Goal: Information Seeking & Learning: Learn about a topic

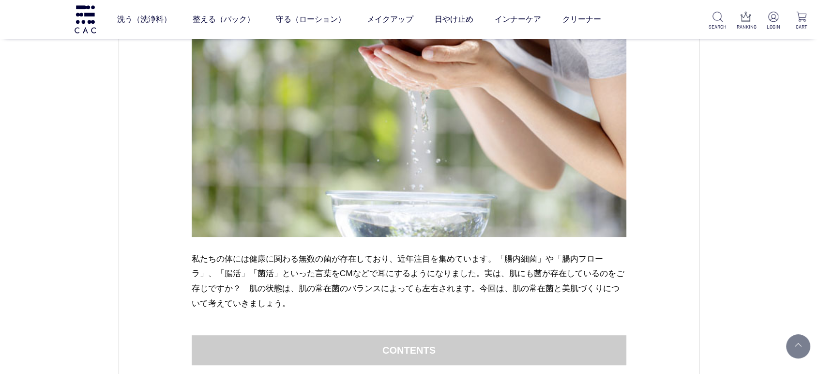
scroll to position [376, 0]
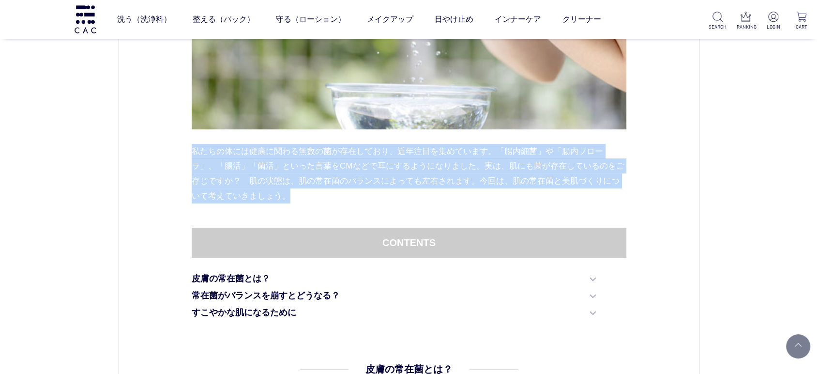
drag, startPoint x: 181, startPoint y: 155, endPoint x: 489, endPoint y: 214, distance: 313.3
click at [489, 213] on div "私たちの体には健康に関わる無数の菌が存在しており、近年注目を集めています。「腸内細菌」や「腸内フローラ」、「腸活」「菌活」といった言葉をCMなどで耳にするよう…" at bounding box center [409, 48] width 435 height 359
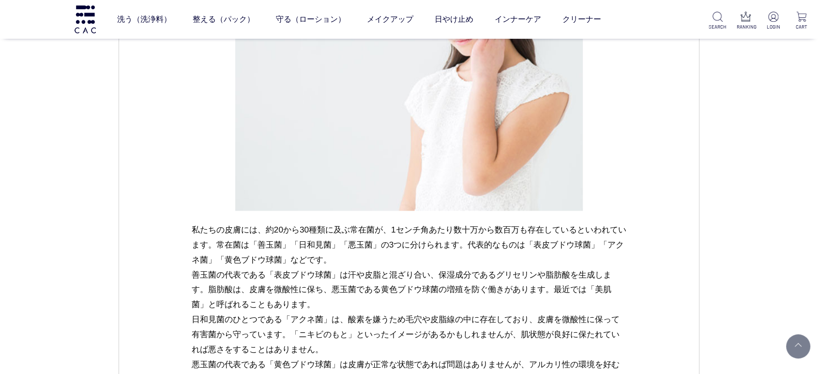
scroll to position [860, 0]
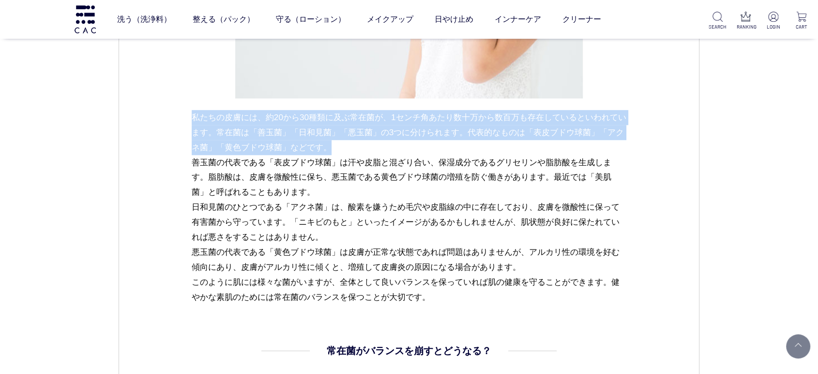
drag, startPoint x: 182, startPoint y: 119, endPoint x: 388, endPoint y: 147, distance: 208.0
click at [388, 147] on div "スキンケア 2023.11.08 vol.05 美肌づくりの鉄則 ― 洗浄と保湿で皮膚の常在菌を整える 私たちの体には健康に関わる無数の菌が存在しており、近年…" at bounding box center [409, 123] width 581 height 1755
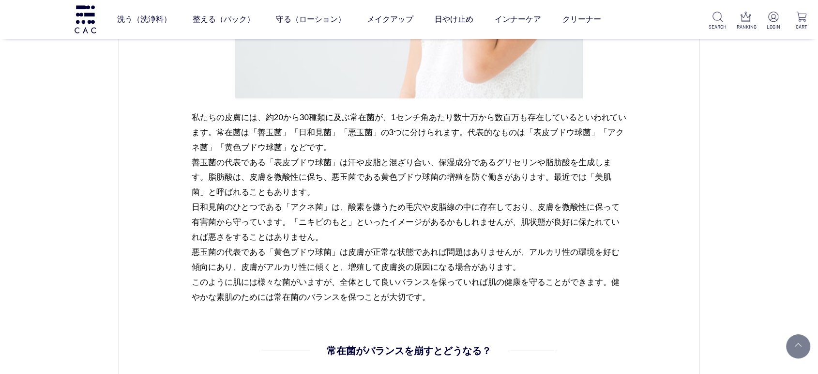
click at [310, 331] on dl "皮膚の常在菌とは？ 私たちの皮膚には、約20から30種類に及ぶ常在菌が、1センチ角あたり数十万から数百万も存在しているといわれています。常在菌は「善玉菌」「日…" at bounding box center [409, 110] width 435 height 465
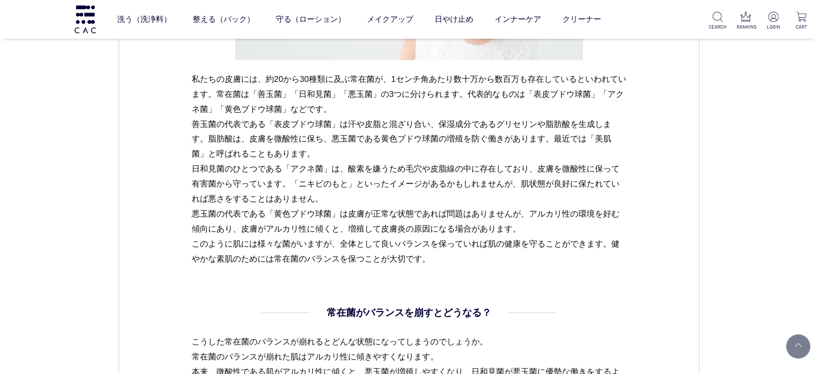
scroll to position [914, 0]
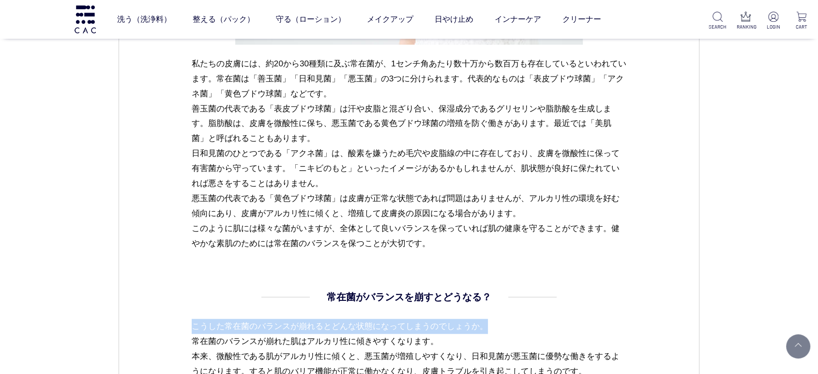
drag, startPoint x: 181, startPoint y: 322, endPoint x: 586, endPoint y: 314, distance: 405.1
click at [586, 314] on div "スキンケア 2023.11.08 vol.05 美肌づくりの鉄則 ― 洗浄と保湿で皮膚の常在菌を整える 私たちの体には健康に関わる無数の菌が存在しており、近年…" at bounding box center [409, 69] width 581 height 1755
click at [586, 314] on dd "常在菌がバランスを崩すとどうなる？ こうした常在菌のバランスが崩れるとどんな状態になってしまうのでしょうか。 常在菌のバランスが崩れた肌はアルカリ性に傾きやす…" at bounding box center [409, 356] width 435 height 134
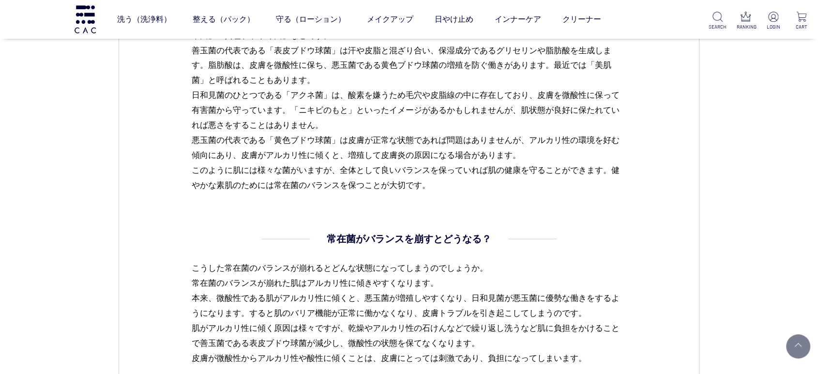
scroll to position [1075, 0]
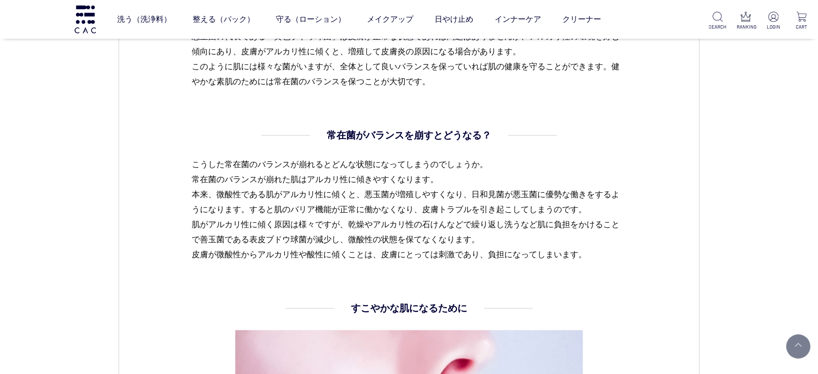
drag, startPoint x: 172, startPoint y: 179, endPoint x: 495, endPoint y: 273, distance: 336.1
click at [205, 273] on dl "常在菌がバランスを崩すとどうなる？ こうした常在菌のバランスが崩れるとどんな状態になってしまうのでしょうか。 常在菌のバランスが崩れた肌はアルカリ性に傾きやす…" at bounding box center [409, 214] width 435 height 173
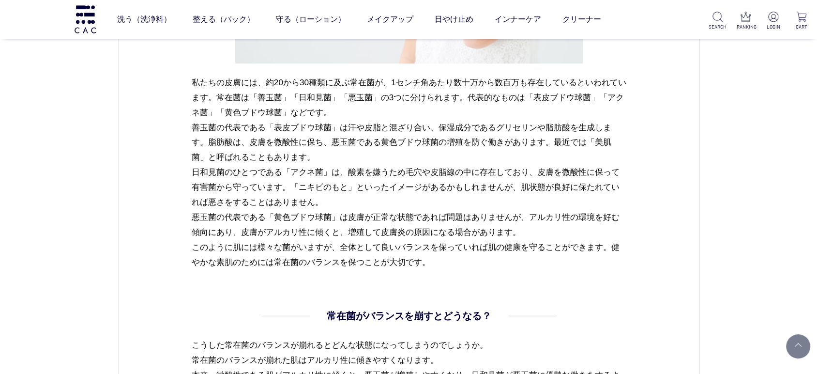
scroll to position [806, 0]
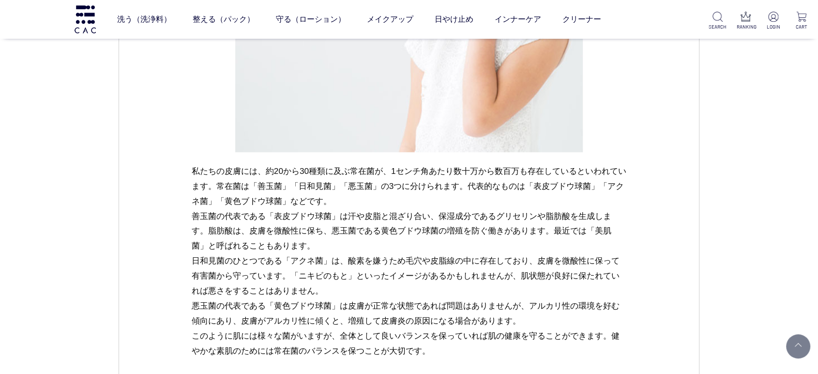
click at [376, 196] on p "私たちの皮膚には、約20から30種類に及ぶ常在菌が、1センチ角あたり数十万から数百万も存在しているといわれています。常在菌は「善玉菌」「日和見菌」「悪玉菌」の…" at bounding box center [409, 261] width 435 height 195
click at [565, 198] on p "私たちの皮膚には、約20から30種類に及ぶ常在菌が、1センチ角あたり数十万から数百万も存在しているといわれています。常在菌は「善玉菌」「日和見菌」「悪玉菌」の…" at bounding box center [409, 261] width 435 height 195
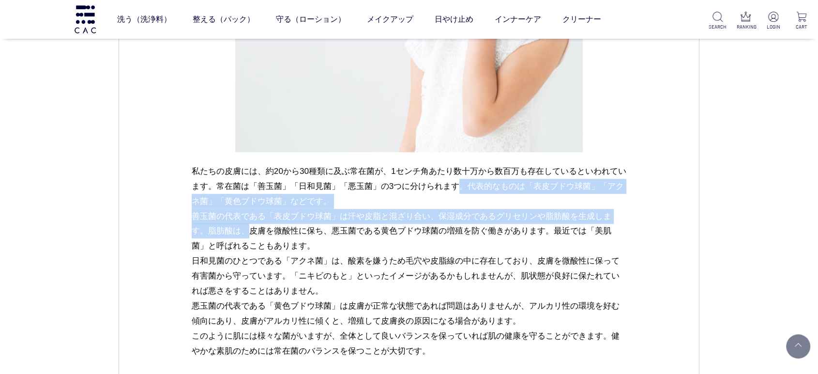
drag, startPoint x: 461, startPoint y: 184, endPoint x: 546, endPoint y: 218, distance: 91.6
click at [546, 218] on p "私たちの皮膚には、約20から30種類に及ぶ常在菌が、1センチ角あたり数十万から数百万も存在しているといわれています。常在菌は「善玉菌」「日和見菌」「悪玉菌」の…" at bounding box center [409, 261] width 435 height 195
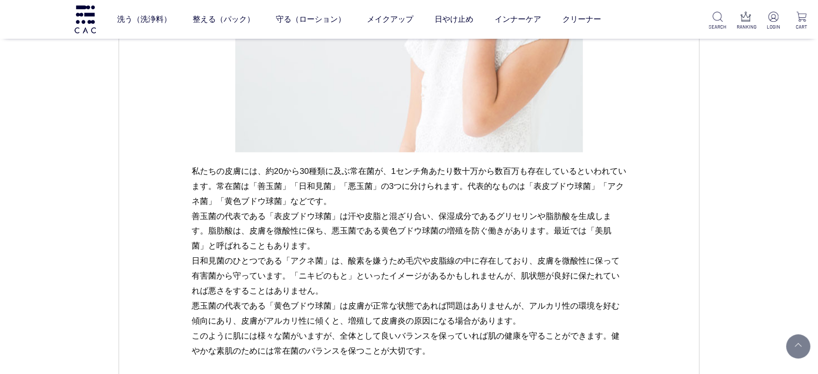
click at [272, 228] on p "私たちの皮膚には、約20から30種類に及ぶ常在菌が、1センチ角あたり数十万から数百万も存在しているといわれています。常在菌は「善玉菌」「日和見菌」「悪玉菌」の…" at bounding box center [409, 261] width 435 height 195
drag, startPoint x: 216, startPoint y: 201, endPoint x: 226, endPoint y: 201, distance: 10.7
click at [226, 201] on p "私たちの皮膚には、約20から30種類に及ぶ常在菌が、1センチ角あたり数十万から数百万も存在しているといわれています。常在菌は「善玉菌」「日和見菌」「悪玉菌」の…" at bounding box center [409, 261] width 435 height 195
click at [229, 205] on p "私たちの皮膚には、約20から30種類に及ぶ常在菌が、1センチ角あたり数十万から数百万も存在しているといわれています。常在菌は「善玉菌」「日和見菌」「悪玉菌」の…" at bounding box center [409, 261] width 435 height 195
drag, startPoint x: 223, startPoint y: 194, endPoint x: 268, endPoint y: 194, distance: 45.0
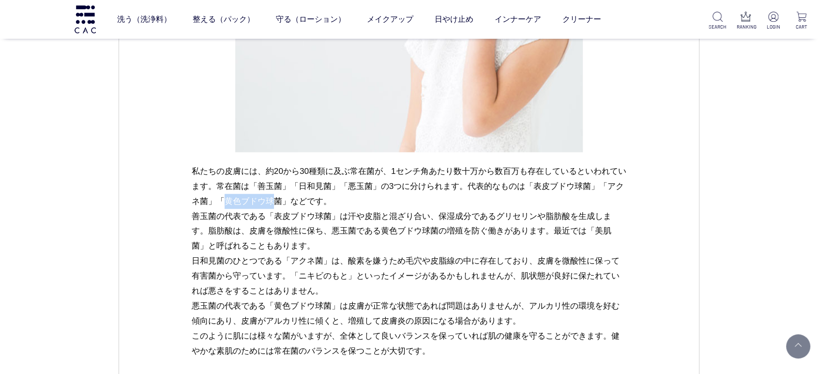
click at [268, 194] on p "私たちの皮膚には、約20から30種類に及ぶ常在菌が、1センチ角あたり数十万から数百万も存在しているといわれています。常在菌は「善玉菌」「日和見菌」「悪玉菌」の…" at bounding box center [409, 261] width 435 height 195
copy p "黄色ブドウ球"
click at [313, 202] on p "私たちの皮膚には、約20から30種類に及ぶ常在菌が、1センチ角あたり数十万から数百万も存在しているといわれています。常在菌は「善玉菌」「日和見菌」「悪玉菌」の…" at bounding box center [409, 261] width 435 height 195
drag, startPoint x: 221, startPoint y: 197, endPoint x: 279, endPoint y: 197, distance: 58.1
click at [279, 197] on p "私たちの皮膚には、約20から30種類に及ぶ常在菌が、1センチ角あたり数十万から数百万も存在しているといわれています。常在菌は「善玉菌」「日和見菌」「悪玉菌」の…" at bounding box center [409, 261] width 435 height 195
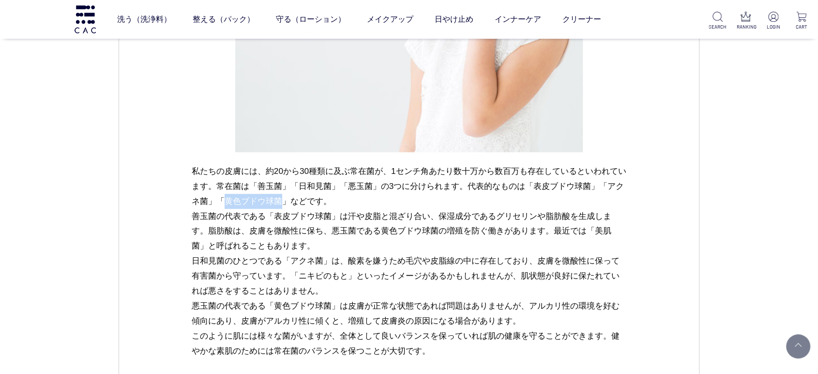
copy p "黄色ブドウ球菌"
click at [431, 200] on p "私たちの皮膚には、約20から30種類に及ぶ常在菌が、1センチ角あたり数十万から数百万も存在しているといわれています。常在菌は「善玉菌」「日和見菌」「悪玉菌」の…" at bounding box center [409, 261] width 435 height 195
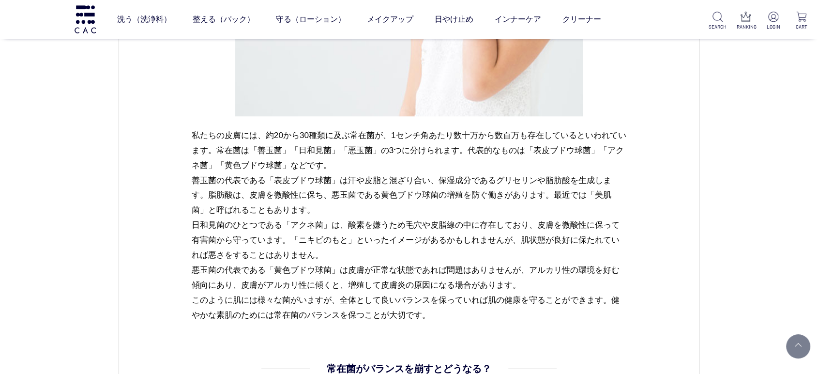
scroll to position [860, 0]
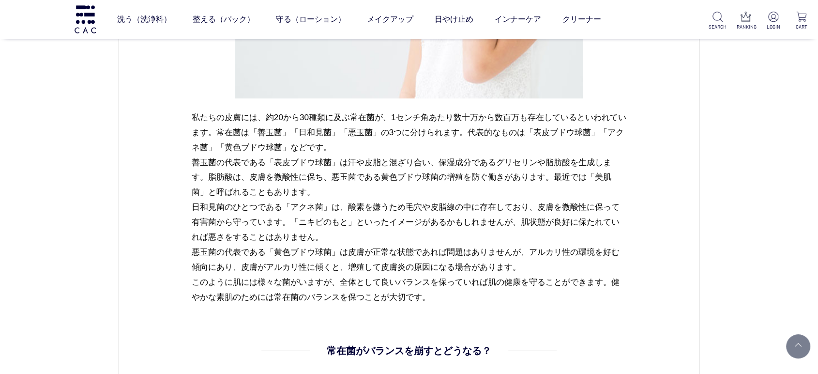
drag, startPoint x: 187, startPoint y: 205, endPoint x: 391, endPoint y: 234, distance: 206.2
click at [391, 234] on div "スキンケア 2023.11.08 vol.05 美肌づくりの鉄則 ― 洗浄と保湿で皮膚の常在菌を整える 私たちの体には健康に関わる無数の菌が存在しており、近年…" at bounding box center [409, 123] width 581 height 1755
drag, startPoint x: 225, startPoint y: 255, endPoint x: 620, endPoint y: 260, distance: 395.4
click at [620, 260] on div "スキンケア 2023.11.08 vol.05 美肌づくりの鉄則 ― 洗浄と保湿で皮膚の常在菌を整える 私たちの体には健康に関わる無数の菌が存在しており、近年…" at bounding box center [409, 123] width 581 height 1755
click at [363, 322] on dl "皮膚の常在菌とは？ 私たちの皮膚には、約20から30種類に及ぶ常在菌が、1センチ角あたり数十万から数百万も存在しているといわれています。常在菌は「善玉菌」「日…" at bounding box center [409, 110] width 435 height 465
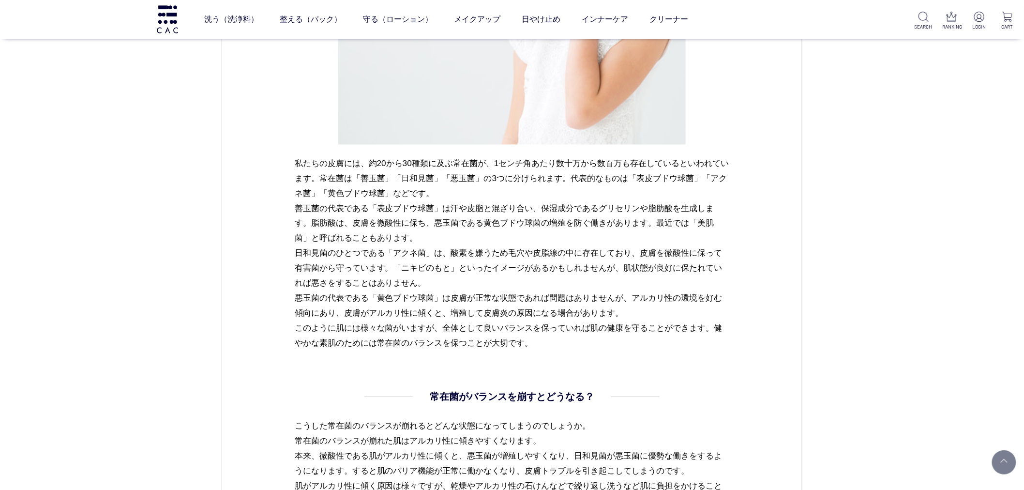
scroll to position [806, 0]
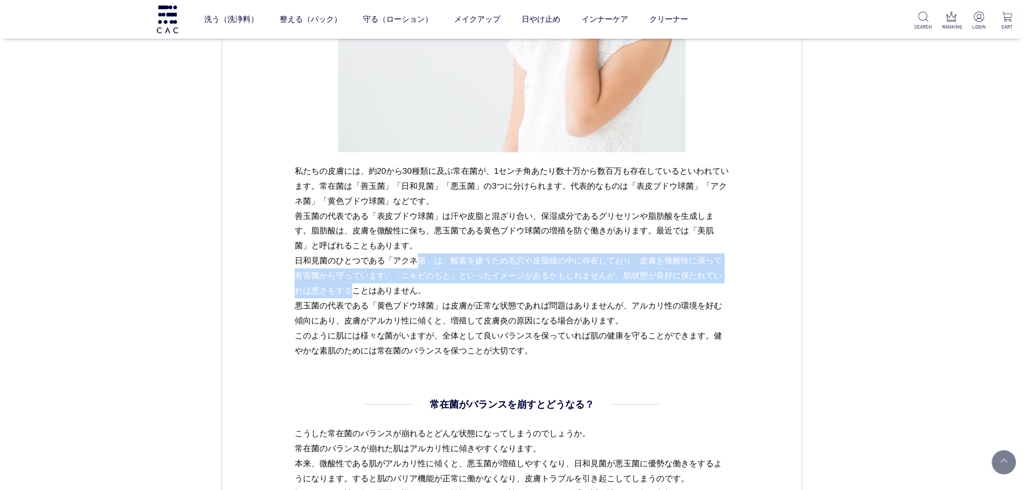
drag, startPoint x: 324, startPoint y: 253, endPoint x: 657, endPoint y: 271, distance: 332.9
click at [657, 271] on div "スキンケア 2023.11.08 vol.05 美肌づくりの鉄則 ― 洗浄と保湿で皮膚の常在菌を整える 私たちの体には健康に関わる無数の菌が存在しており、近年…" at bounding box center [512, 177] width 581 height 1755
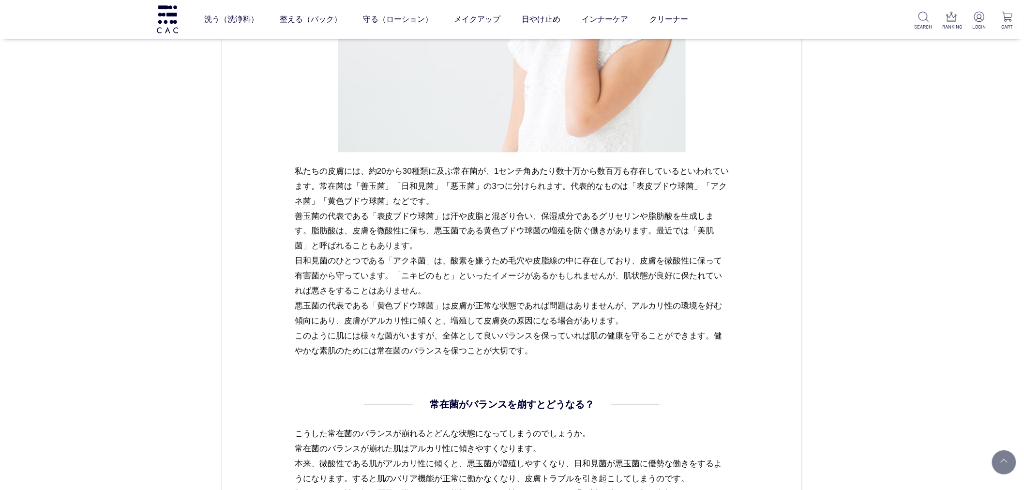
click at [616, 301] on p "私たちの皮膚には、約20から30種類に及ぶ常在菌が、1センチ角あたり数十万から数百万も存在しているといわれています。常在菌は「善玉菌」「日和見菌」「悪玉菌」の…" at bounding box center [512, 261] width 435 height 195
drag, startPoint x: 357, startPoint y: 275, endPoint x: 478, endPoint y: 294, distance: 122.4
click at [478, 294] on p "私たちの皮膚には、約20から30種類に及ぶ常在菌が、1センチ角あたり数十万から数百万も存在しているといわれています。常在菌は「善玉菌」「日和見菌」「悪玉菌」の…" at bounding box center [512, 261] width 435 height 195
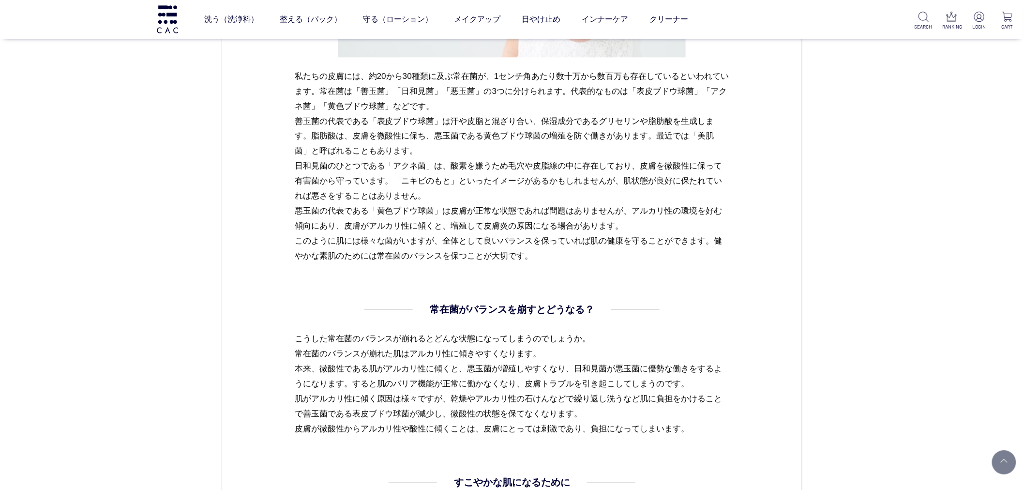
scroll to position [914, 0]
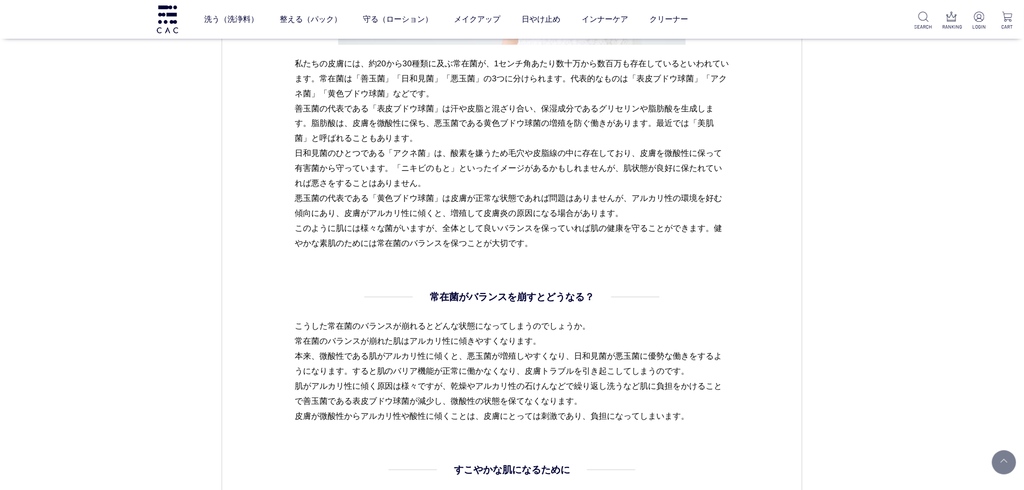
click at [373, 145] on p "私たちの皮膚には、約20から30種類に及ぶ常在菌が、1センチ角あたり数十万から数百万も存在しているといわれています。常在菌は「善玉菌」「日和見菌」「悪玉菌」の…" at bounding box center [512, 153] width 435 height 195
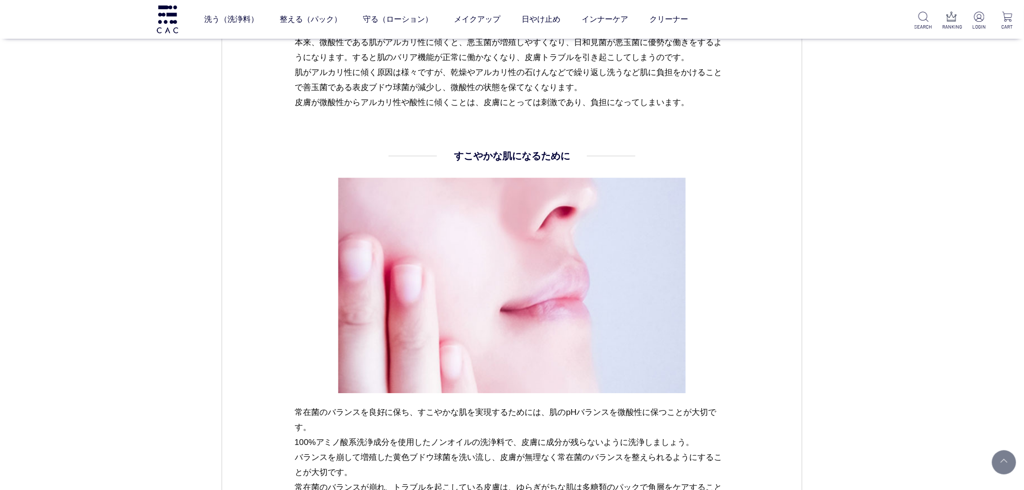
scroll to position [1559, 0]
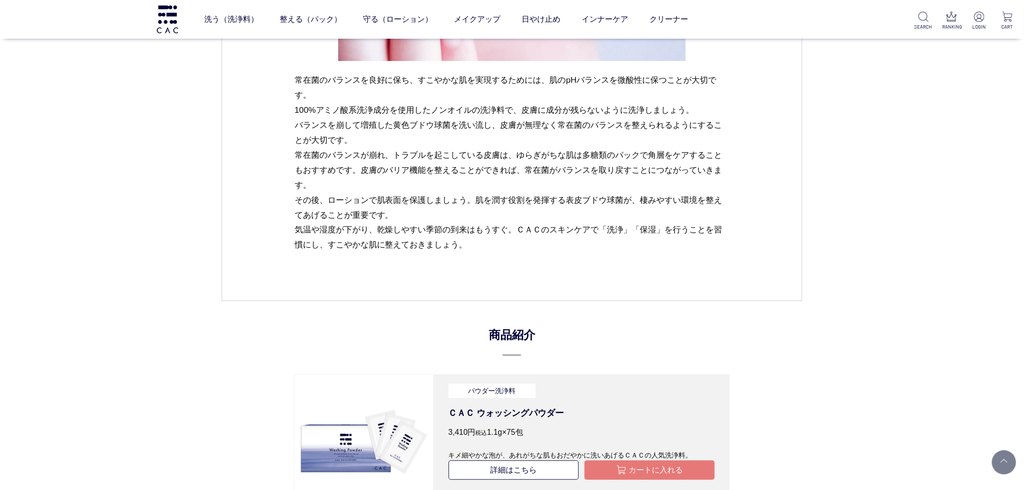
drag, startPoint x: 211, startPoint y: 175, endPoint x: 210, endPoint y: 166, distance: 8.8
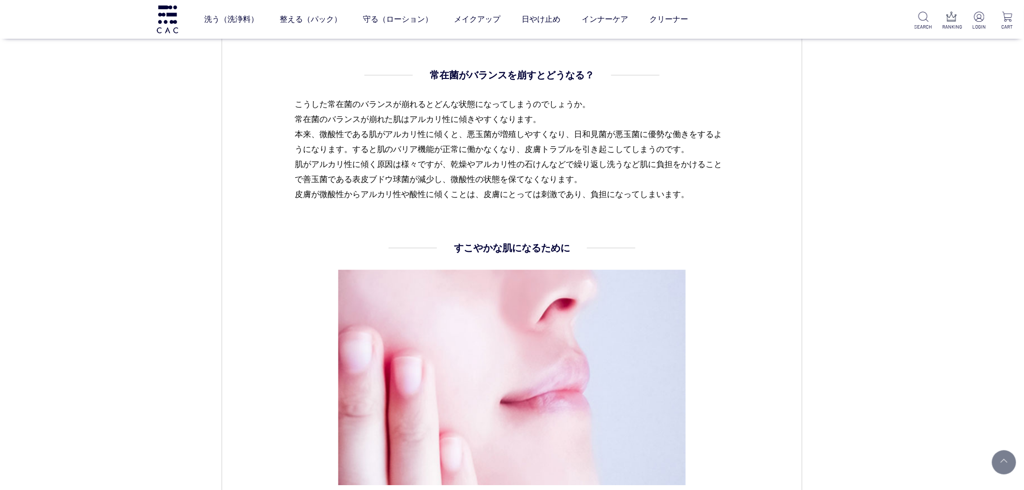
scroll to position [1129, 0]
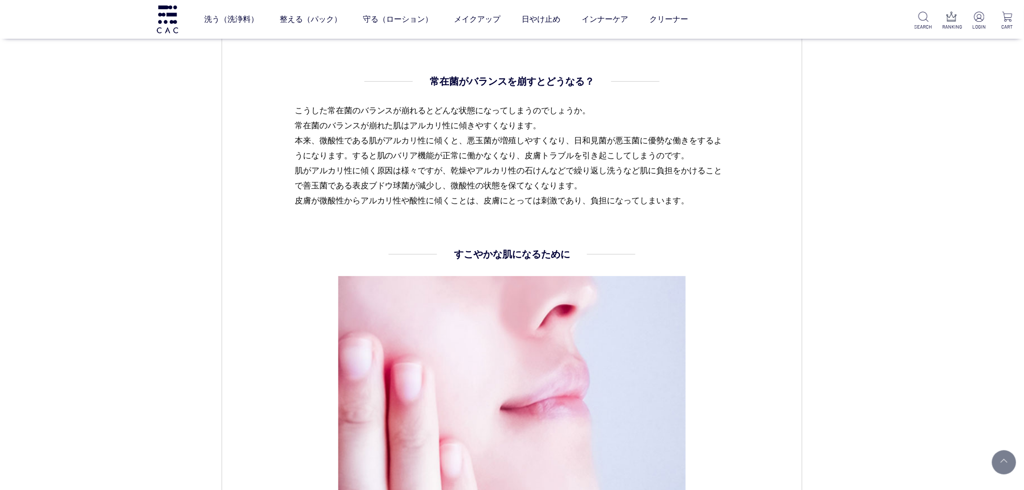
drag, startPoint x: 562, startPoint y: 226, endPoint x: 283, endPoint y: 201, distance: 280.3
click at [562, 226] on dl "常在菌がバランスを崩すとどうなる？ こうした常在菌のバランスが崩れるとどんな状態になってしまうのでしょうか。 常在菌のバランスが崩れた肌はアルカリ性に傾きやす…" at bounding box center [512, 160] width 435 height 173
drag, startPoint x: 276, startPoint y: 132, endPoint x: 677, endPoint y: 200, distance: 406.9
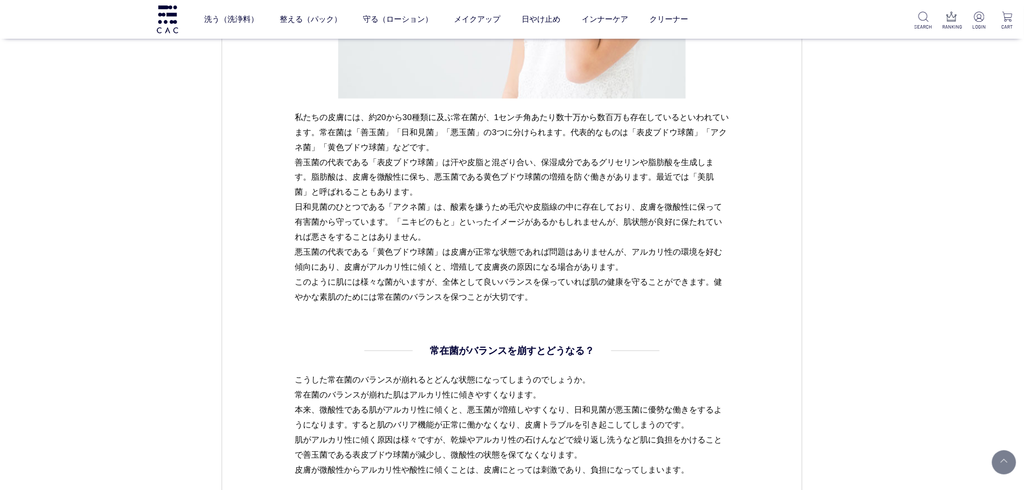
scroll to position [1183, 0]
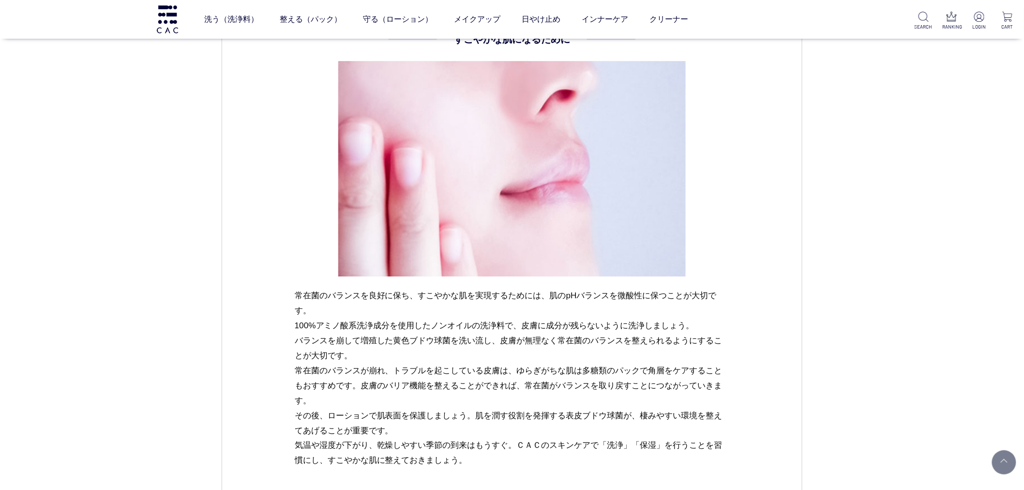
click at [644, 370] on span "トラブルを起こしている皮膚は、ゆらぎがちな肌は多糖類のパックで角層をケアすることもおすすめです。皮膚のバリア機能を整えることができれば、常在菌がバランスを取り…" at bounding box center [509, 415] width 428 height 100
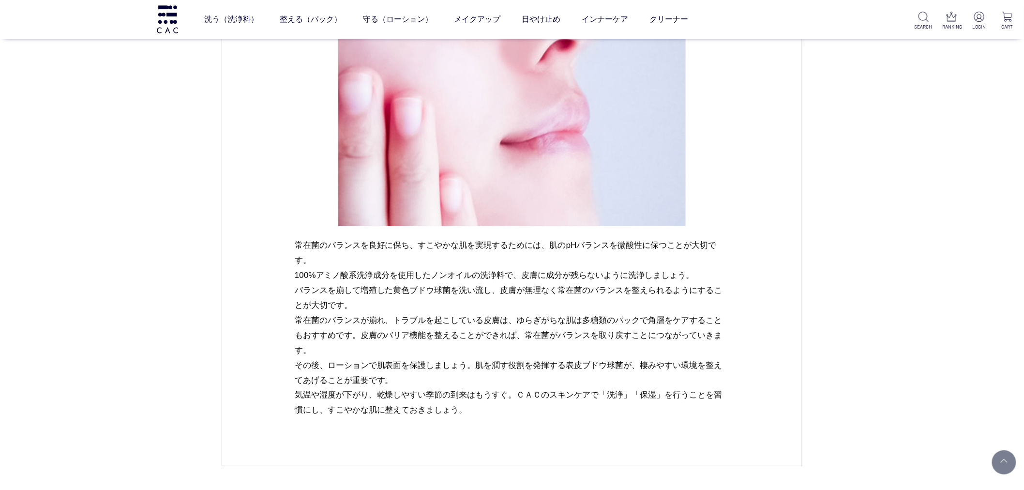
scroll to position [1505, 0]
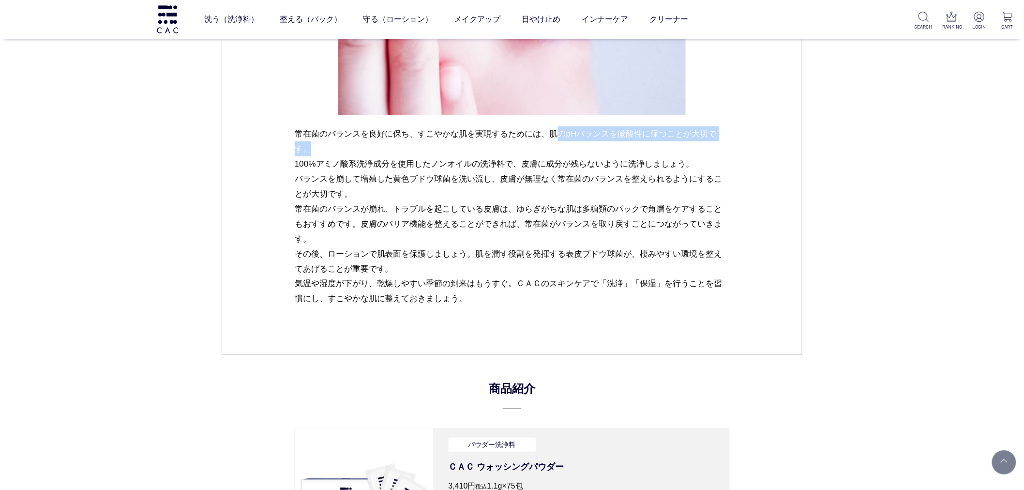
drag, startPoint x: 562, startPoint y: 131, endPoint x: 695, endPoint y: 152, distance: 134.7
click at [695, 152] on p "常在菌のバランスを良好に保ち、すこやかな肌を実現するためには、肌のpHバランスを微酸性に保つことが大切です。 100%アミノ酸系洗浄成分を使用したノンオイルの…" at bounding box center [512, 216] width 435 height 180
click at [711, 155] on p "常在菌のバランスを良好に保ち、すこやかな肌を実現するためには、肌のpHバランスを微酸性に保つことが大切です。 100%アミノ酸系洗浄成分を使用したノンオイルの…" at bounding box center [512, 216] width 435 height 180
click at [526, 253] on span "トラブルを起こしている皮膚は、ゆらぎがちな肌は多糖類のパックで角層をケアすることもおすすめです。皮膚のバリア機能を整えることができれば、常在菌がバランスを取り…" at bounding box center [509, 254] width 428 height 100
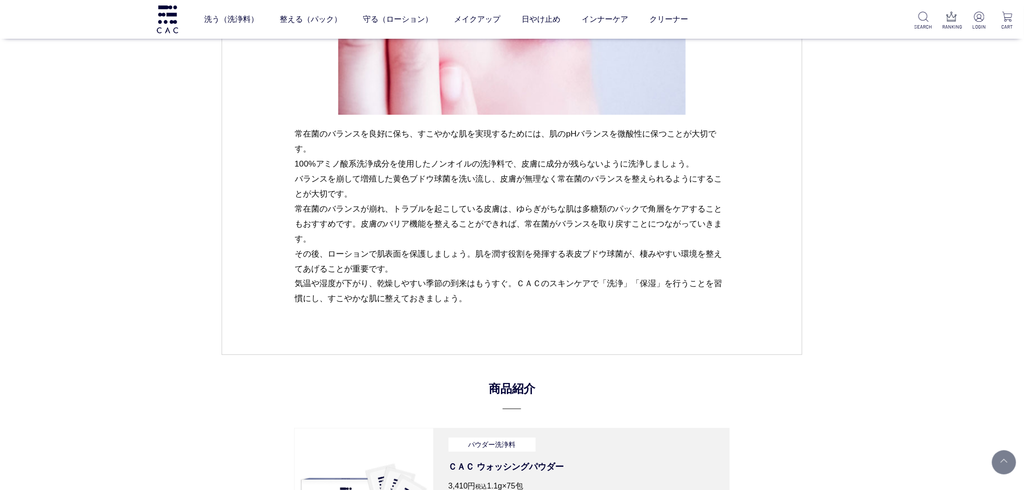
click at [394, 223] on span "トラブルを起こしている皮膚は、ゆらぎがちな肌は多糖類のパックで角層をケアすることもおすすめです。皮膚のバリア機能を整えることができれば、常在菌がバランスを取り…" at bounding box center [509, 254] width 428 height 100
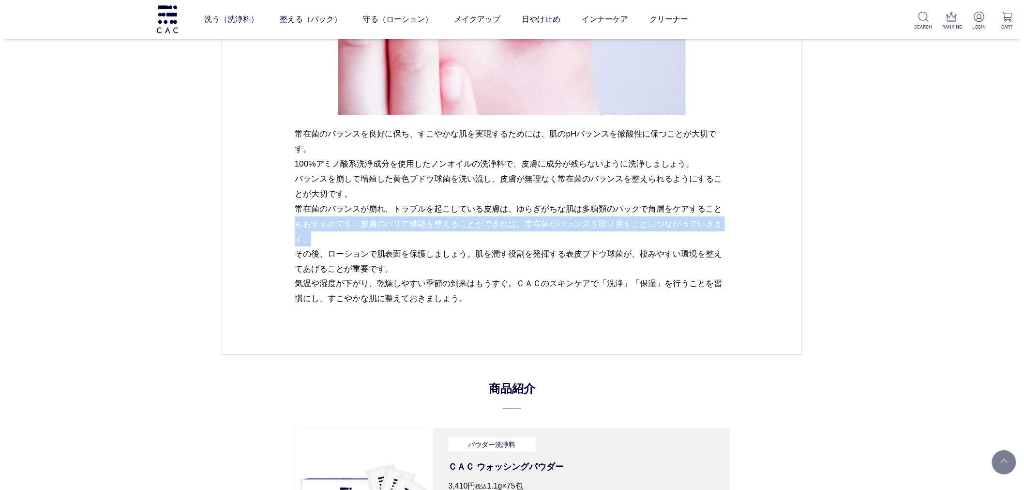
drag, startPoint x: 317, startPoint y: 235, endPoint x: 247, endPoint y: 178, distance: 90.5
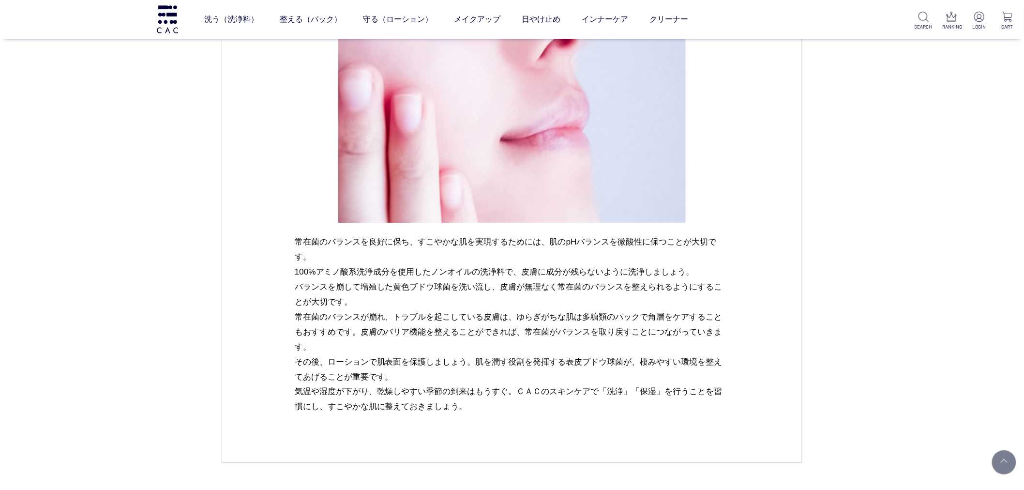
scroll to position [1452, 0]
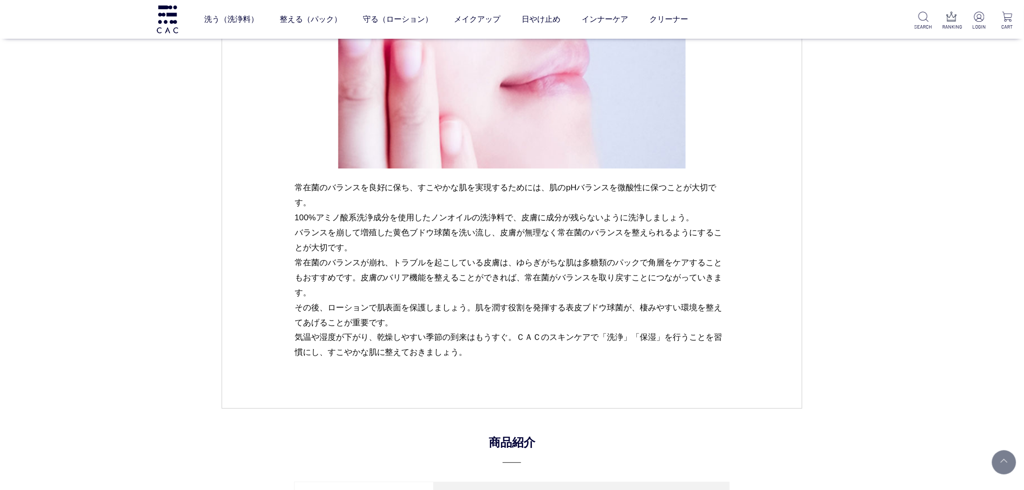
click at [669, 296] on p "常在菌のバランスを良好に保ち、すこやかな肌を実現するためには、肌のpHバランスを微酸性に保つことが大切です。 100%アミノ酸系洗浄成分を使用したノンオイルの…" at bounding box center [512, 270] width 435 height 180
click at [364, 155] on img at bounding box center [512, 60] width 348 height 215
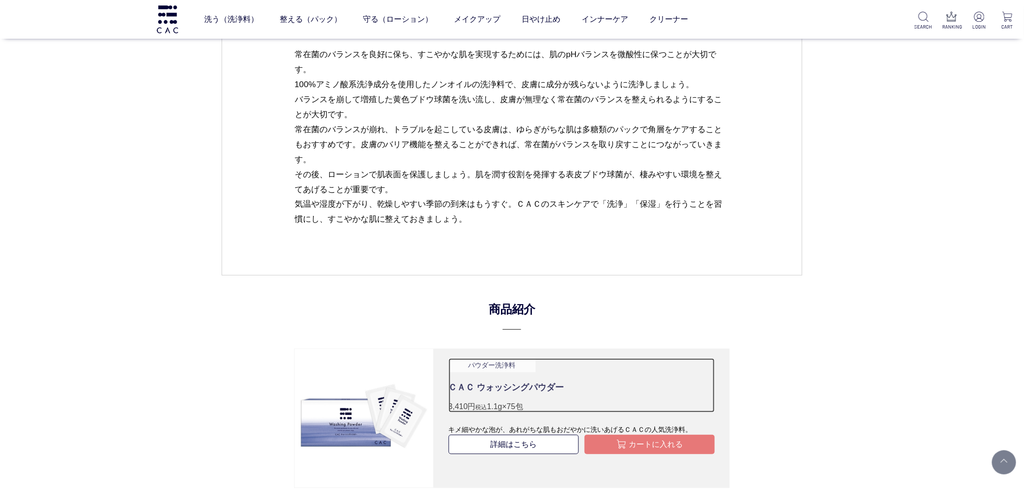
scroll to position [1613, 0]
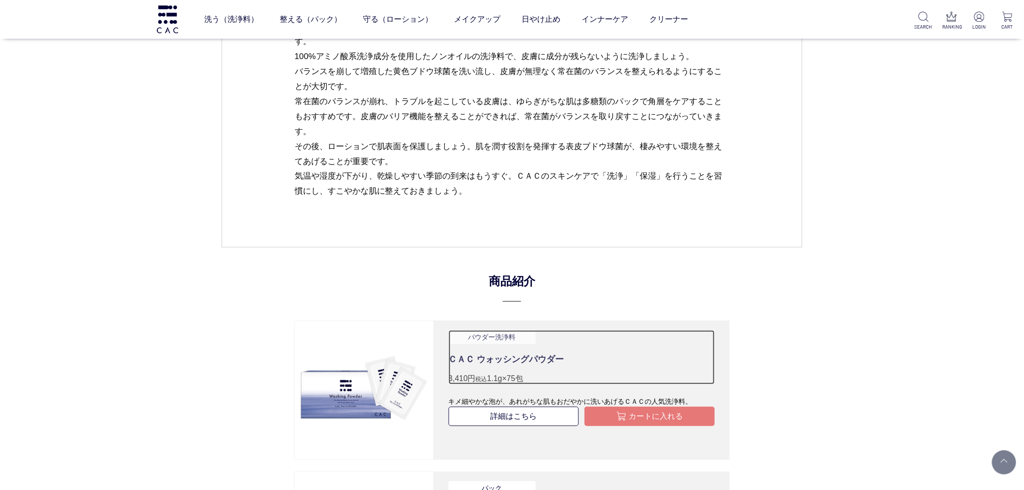
click at [603, 337] on link "パウダー洗浄料 ＣＡＣ ウォッシングパウダー 3,410円 税込 　1.1g×75包" at bounding box center [582, 357] width 267 height 54
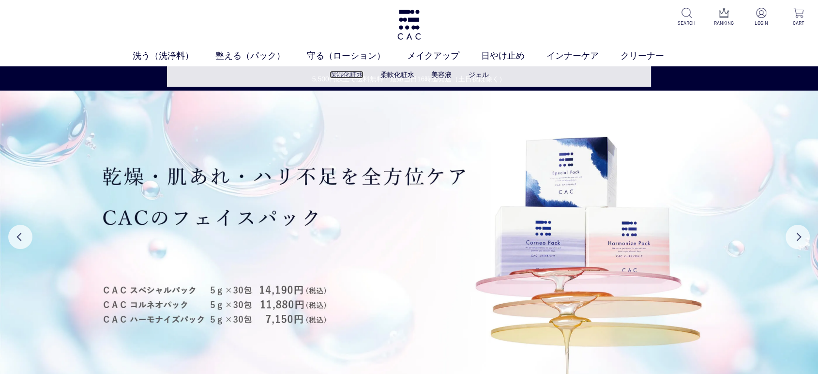
click at [346, 71] on link "保湿化粧水" at bounding box center [347, 75] width 34 height 8
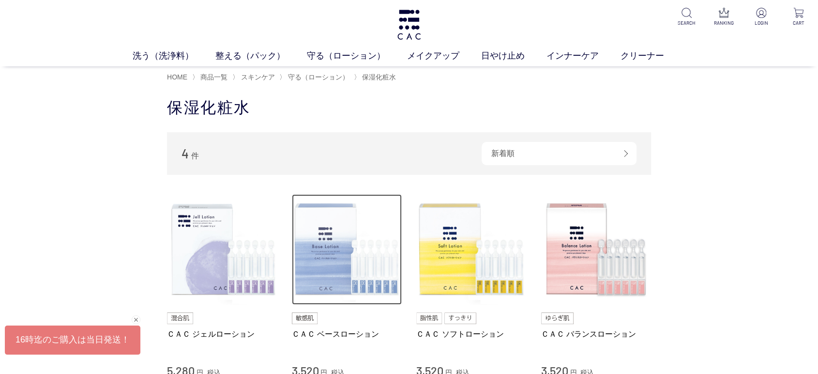
click at [323, 243] on img at bounding box center [347, 249] width 110 height 110
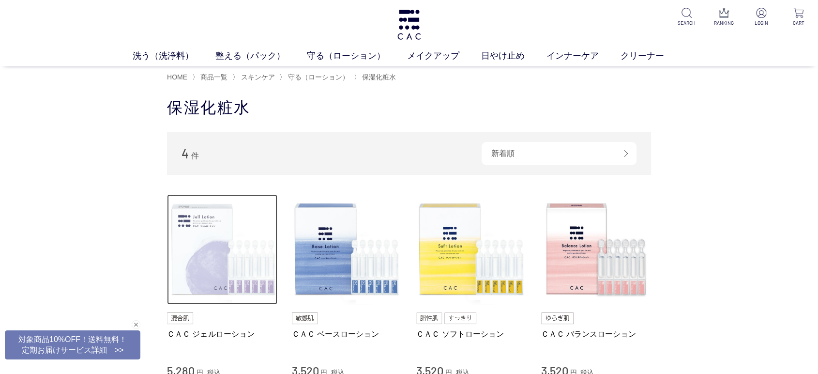
click at [221, 234] on img at bounding box center [222, 249] width 110 height 110
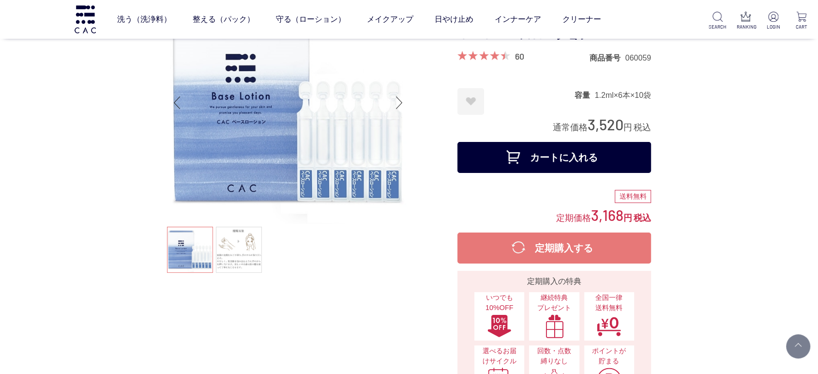
scroll to position [54, 0]
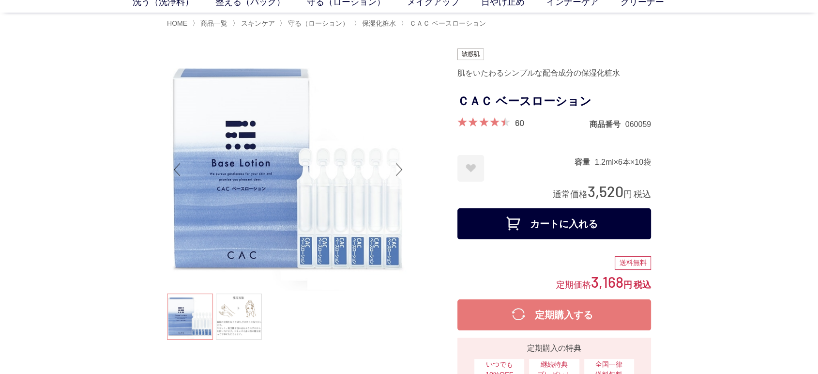
click at [396, 161] on div "Next slide" at bounding box center [399, 169] width 19 height 39
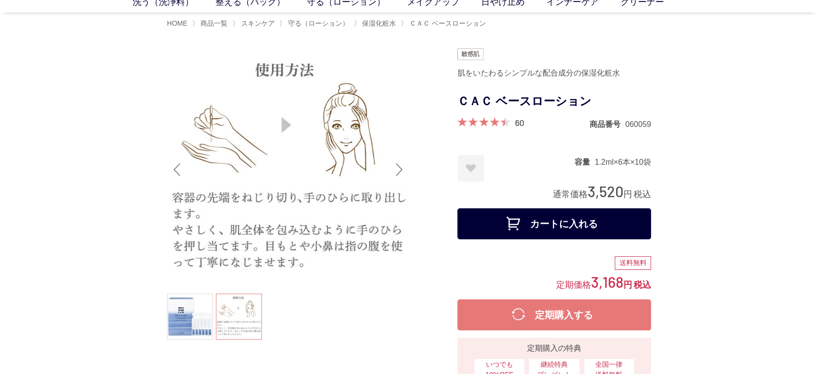
click at [167, 158] on div "Previous slide" at bounding box center [176, 169] width 19 height 39
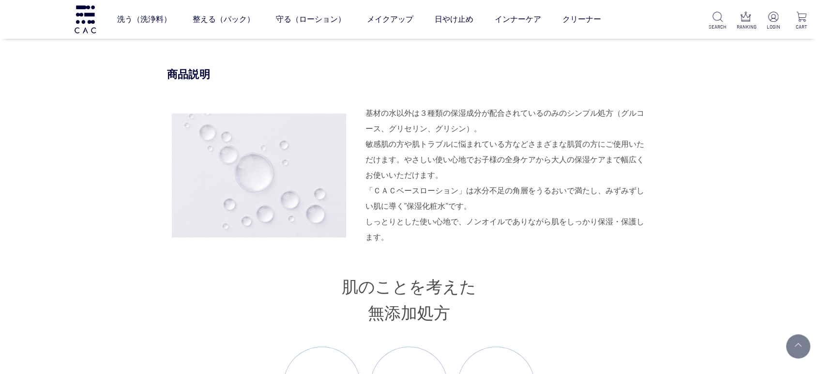
scroll to position [1075, 0]
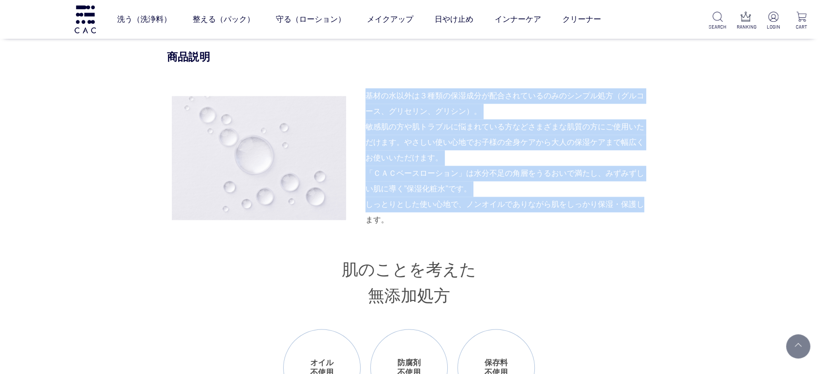
drag, startPoint x: 360, startPoint y: 85, endPoint x: 649, endPoint y: 197, distance: 310.8
click at [641, 195] on div "「ＣＡＣベースローション」は水分不足の角層をうるおいで満たし、みずみずしい肌に導く”保湿化粧水”です。 しっとりとした使い心地で、ノンオイルでありながら肌をし…" at bounding box center [507, 196] width 285 height 62
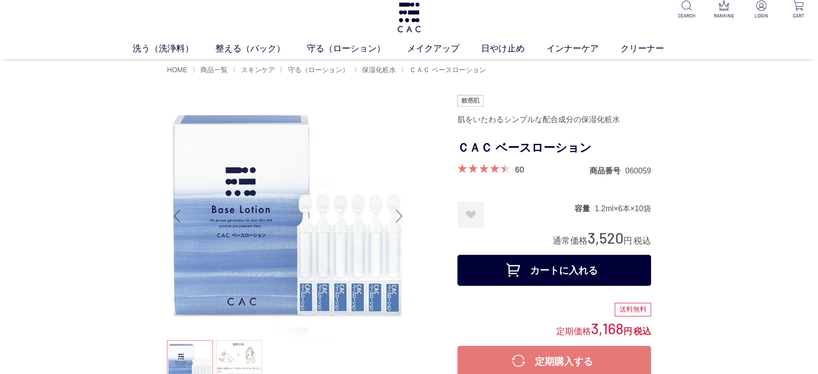
scroll to position [0, 0]
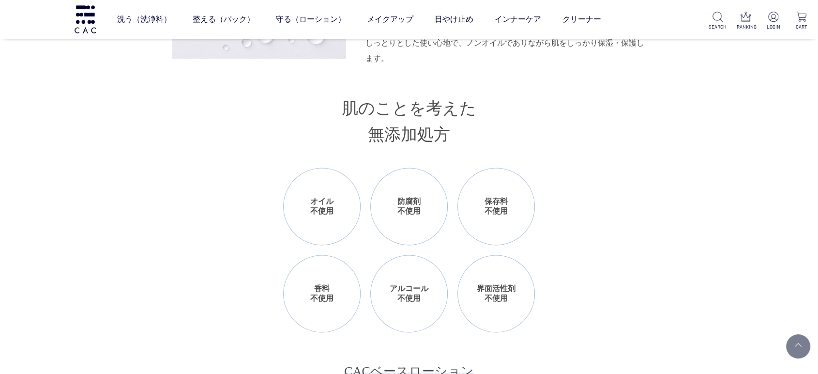
scroll to position [968, 0]
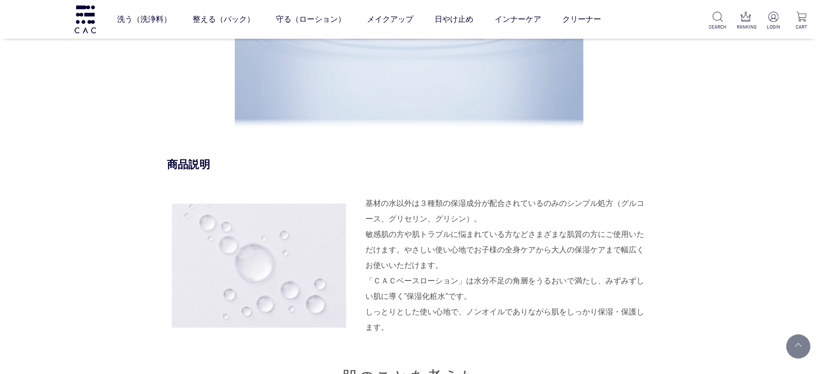
click at [425, 256] on div "基材の水以外は３種類の保湿成分が配合されているのみのシンプル処方（グルコース、グリセリン、グリシン）。 敏感肌の方や肌トラブルに悩まれている方などさまざまな肌…" at bounding box center [507, 233] width 285 height 77
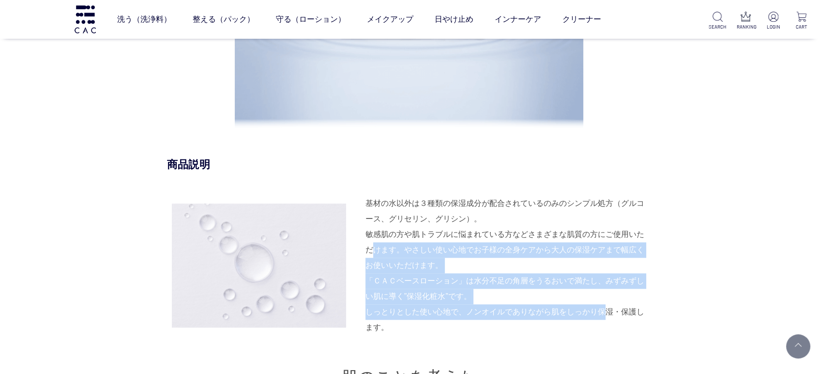
drag, startPoint x: 368, startPoint y: 245, endPoint x: 601, endPoint y: 307, distance: 241.3
click at [601, 307] on div "基材の水以外は３種類の保湿成分が配合されているのみのシンプル処方（グルコース、グリセリン、グリシン）。 敏感肌の方や肌トラブルに悩まれている方などさまざまな肌…" at bounding box center [409, 264] width 484 height 139
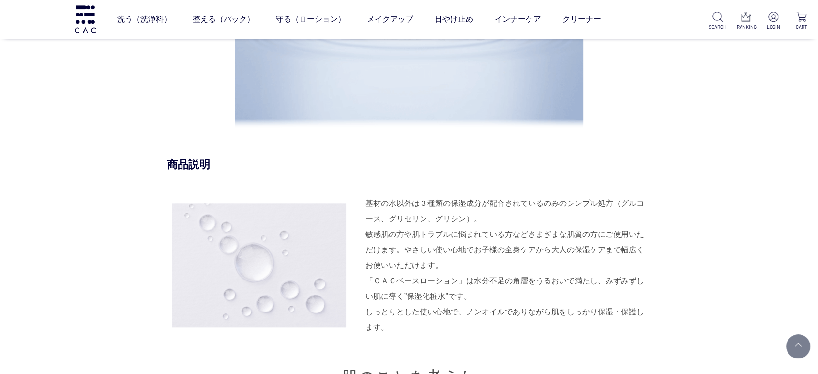
click at [608, 305] on div "「ＣＡＣベースローション」は水分不足の角層をうるおいで満たし、みずみずしい肌に導く”保湿化粧水”です。 しっとりとした使い心地で、ノンオイルでありながら肌をし…" at bounding box center [507, 304] width 285 height 62
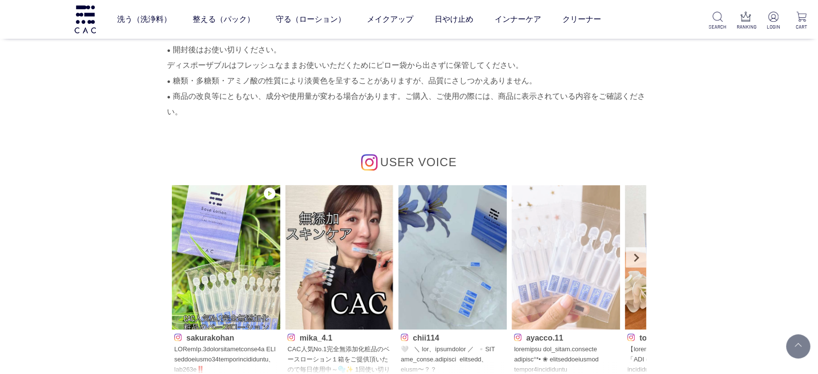
scroll to position [4462, 0]
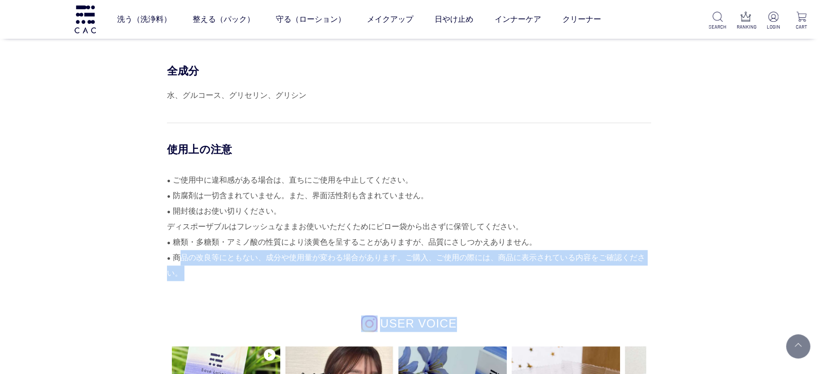
drag, startPoint x: 185, startPoint y: 251, endPoint x: 470, endPoint y: 290, distance: 287.1
click at [470, 290] on div "HOW TO USE STEP.1 洗浄料 洗う STEP.2 パック 整える STEP.3 ローション 守る 洗顔後の清潔な肌、またはお手入れの最後に顔全体…" at bounding box center [409, 44] width 484 height 1112
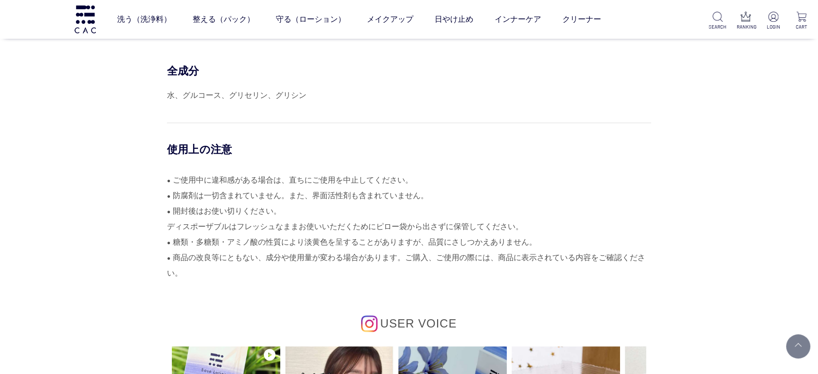
click at [479, 180] on li "● ご使用中に違和感がある場合は、直ちにご使用を中止してください。" at bounding box center [409, 179] width 484 height 15
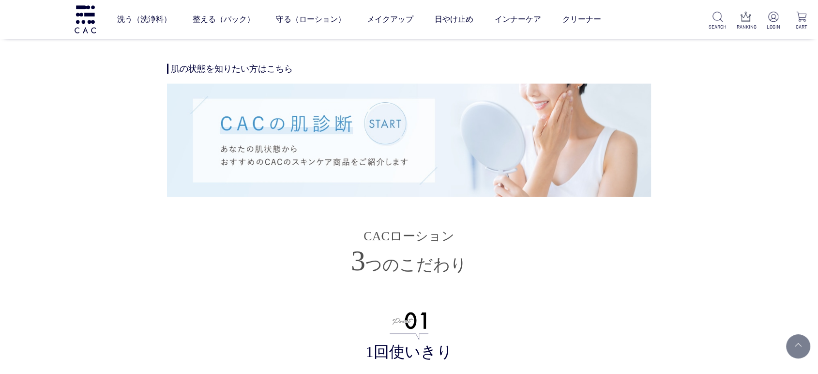
scroll to position [2258, 0]
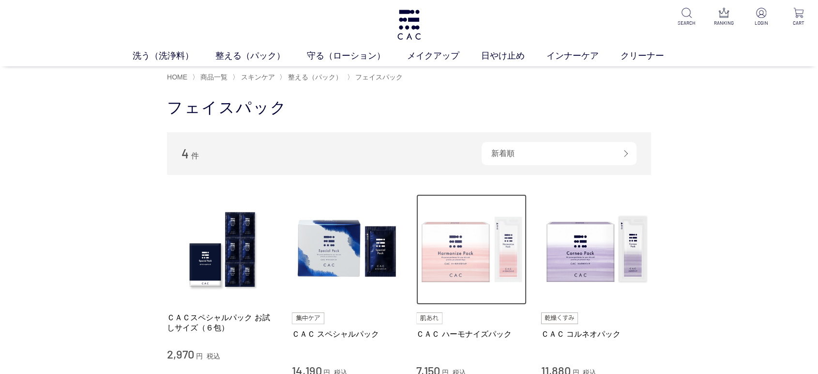
click at [453, 270] on img at bounding box center [471, 249] width 110 height 110
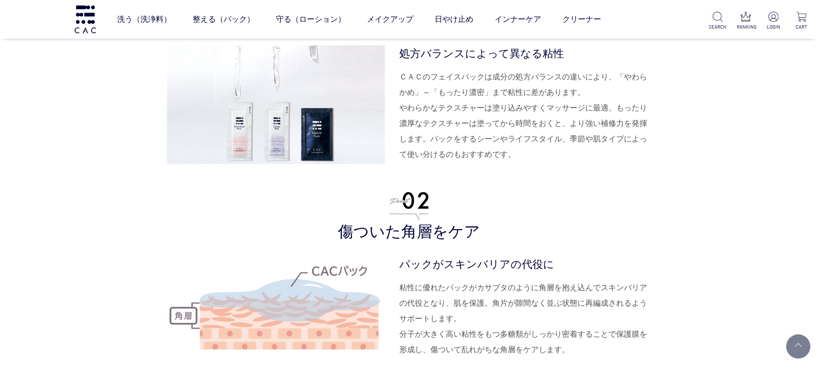
scroll to position [2315, 0]
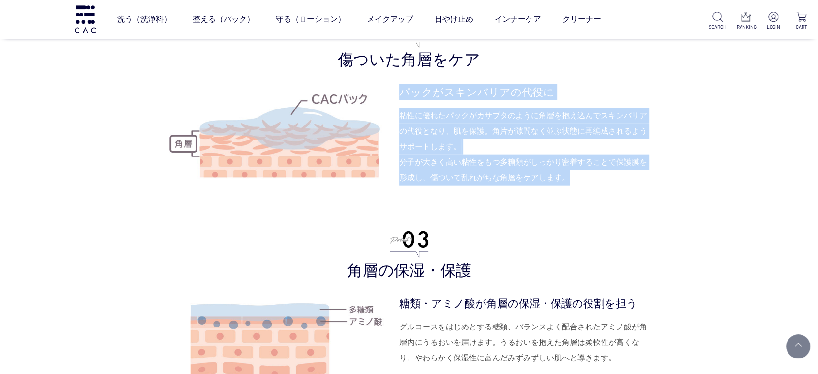
drag, startPoint x: 399, startPoint y: 88, endPoint x: 615, endPoint y: 202, distance: 244.6
click at [615, 201] on dl "パックがスキンバリアの代役に 粘性に優れたパックがカサブタのように角層を抱え込んでスキンバリアの代役となり、肌を保護。角片が隙間なく並ぶ状態に再編成されるよう…" at bounding box center [525, 143] width 252 height 119
click at [615, 202] on ul "蜂蜜のような粘性 処方バランスによって異なる粘性 ＣＡＣのフェイスパックは成分の処方バランスの違いにより、「やわらかめ」～「もったり濃密」まで粘性に差がありま…" at bounding box center [409, 214] width 484 height 819
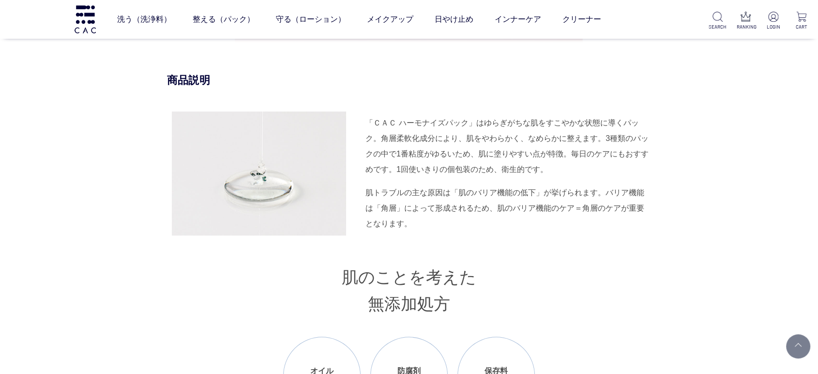
scroll to position [864, 0]
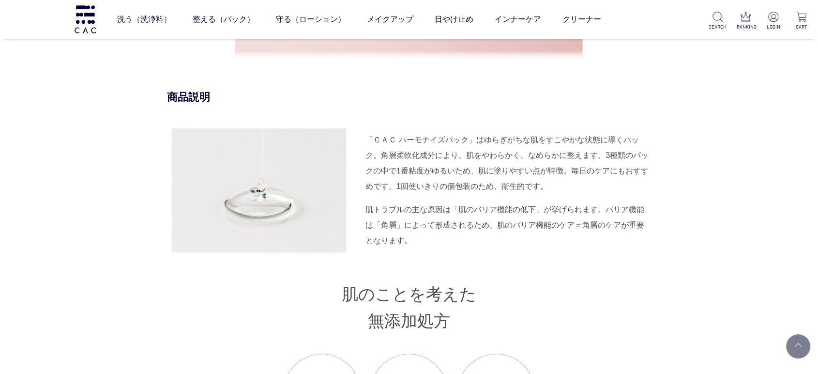
click at [414, 158] on div "「ＣＡＣ ハーモナイズパック」はゆらぎがちな肌をすこやかな状態に導くパック。角層柔軟化成分により、肌をやわらかく、なめらかに整えます。3種類のパックの中で1番…" at bounding box center [507, 163] width 285 height 62
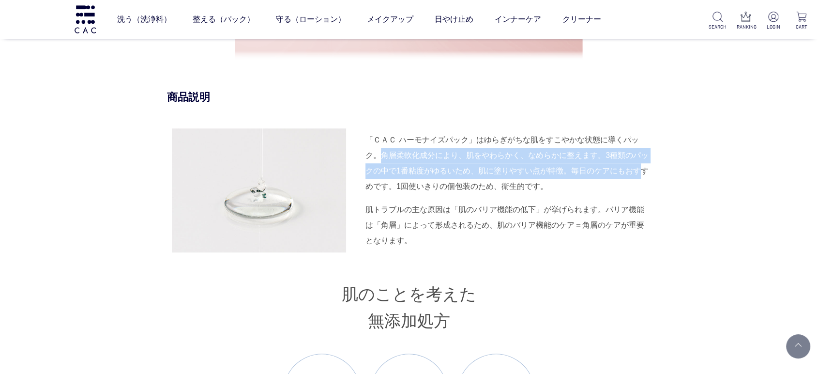
drag, startPoint x: 379, startPoint y: 160, endPoint x: 644, endPoint y: 175, distance: 265.1
click at [644, 175] on div "「ＣＡＣ ハーモナイズパック」はゆらぎがちな肌をすこやかな状態に導くパック。角層柔軟化成分により、肌をやわらかく、なめらかに整えます。3種類のパックの中で1番…" at bounding box center [507, 163] width 285 height 62
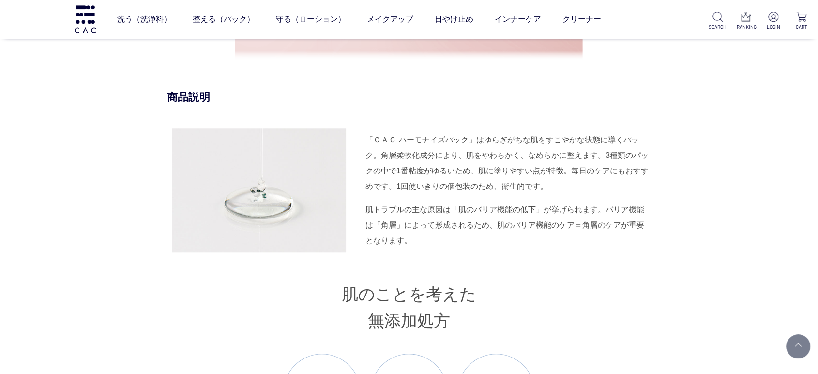
click at [645, 174] on div "「ＣＡＣ ハーモナイズパック」はゆらぎがちな肌をすこやかな状態に導くパック。角層柔軟化成分により、肌をやわらかく、なめらかに整えます。3種類のパックの中で1番…" at bounding box center [507, 163] width 285 height 62
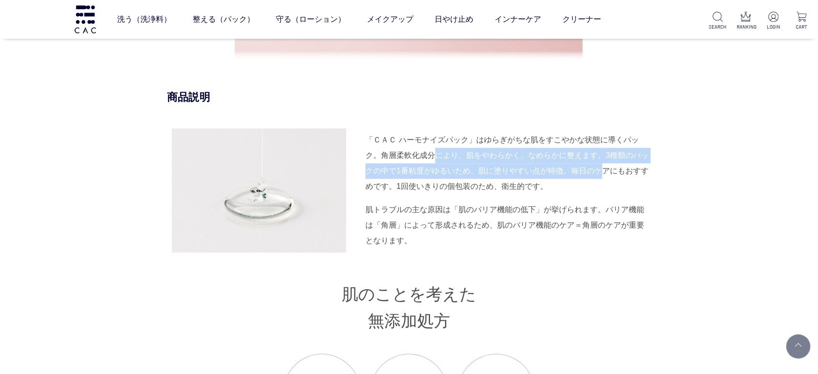
drag, startPoint x: 461, startPoint y: 154, endPoint x: 603, endPoint y: 169, distance: 143.0
click at [603, 169] on div "「ＣＡＣ ハーモナイズパック」はゆらぎがちな肌をすこやかな状態に導くパック。角層柔軟化成分により、肌をやわらかく、なめらかに整えます。3種類のパックの中で1番…" at bounding box center [507, 163] width 285 height 62
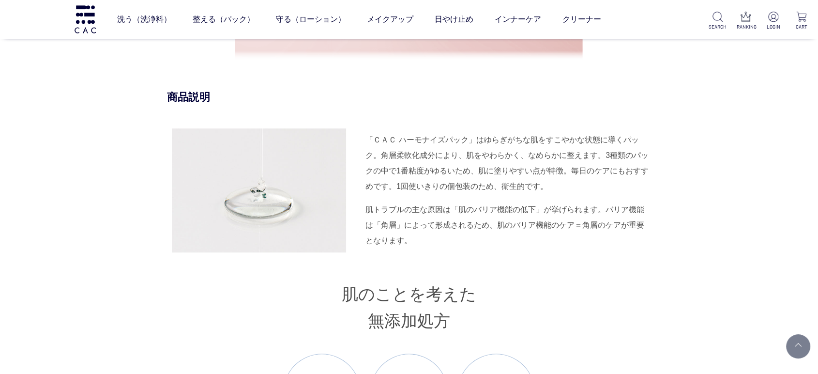
click at [584, 202] on div "肌トラブルの主な原因は「肌のバリア機能の低下」が挙げられます。バリア機能は「角層」によって形成されるため、肌のバリア機能のケア＝角層のケアが重要となります。" at bounding box center [507, 225] width 285 height 46
click at [496, 196] on div "「ＣＡＣ ハーモナイズパック」はゆらぎがちな肌をすこやかな状態に導くパック。角層柔軟化成分により、肌をやわらかく、なめらかに整えます。3種類のパックの中で1番…" at bounding box center [409, 190] width 484 height 124
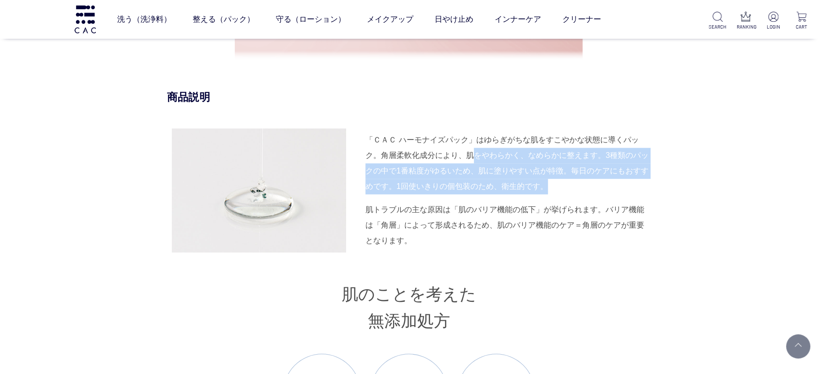
drag, startPoint x: 476, startPoint y: 154, endPoint x: 580, endPoint y: 180, distance: 107.6
click at [580, 180] on div "「ＣＡＣ ハーモナイズパック」はゆらぎがちな肌をすこやかな状態に導くパック。角層柔軟化成分により、肌をやわらかく、なめらかに整えます。3種類のパックの中で1番…" at bounding box center [507, 163] width 285 height 62
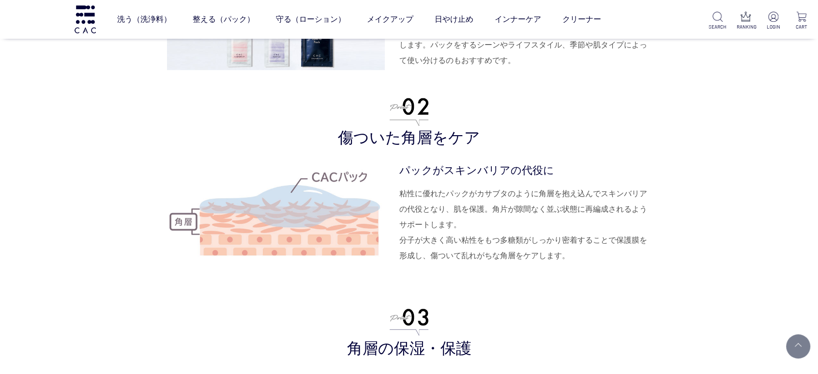
scroll to position [2262, 0]
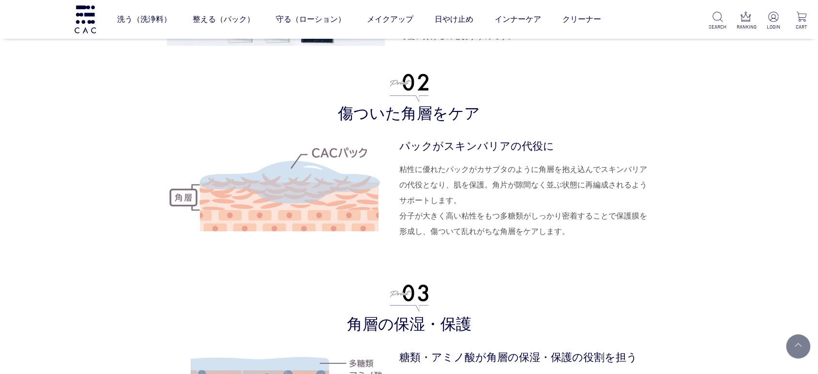
click at [476, 248] on dl "パックがスキンバリアの代役に 粘性に優れたパックがカサブタのように角層を抱え込んでスキンバリアの代役となり、肌を保護。角片が隙間なく並ぶ状態に再編成されるよう…" at bounding box center [525, 197] width 252 height 119
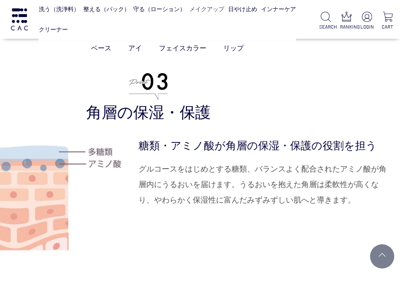
scroll to position [2473, 0]
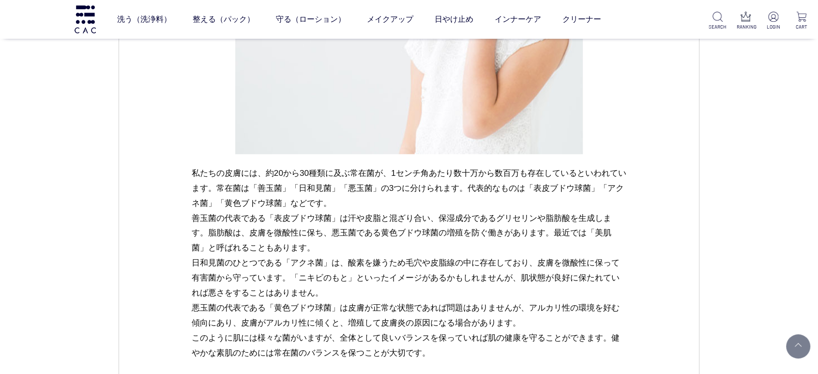
scroll to position [806, 0]
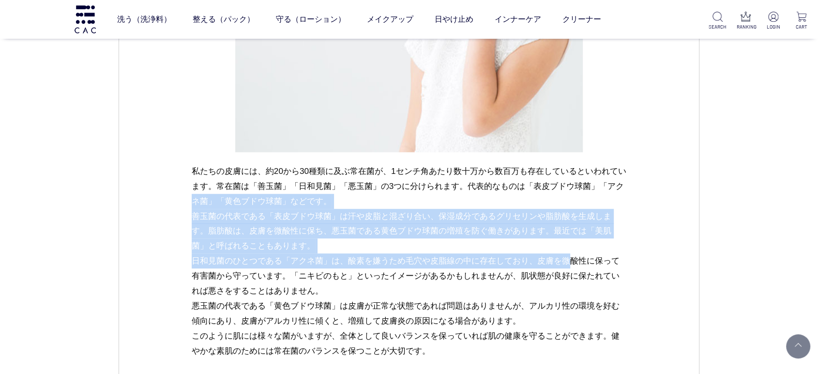
drag, startPoint x: 193, startPoint y: 202, endPoint x: 476, endPoint y: 240, distance: 286.1
click at [453, 256] on p "私たちの皮膚には、約20から30種類に及ぶ常在菌が、1センチ角あたり数十万から数百万も存在しているといわれています。常在菌は「善玉菌」「日和見菌」「悪玉菌」の…" at bounding box center [409, 261] width 435 height 195
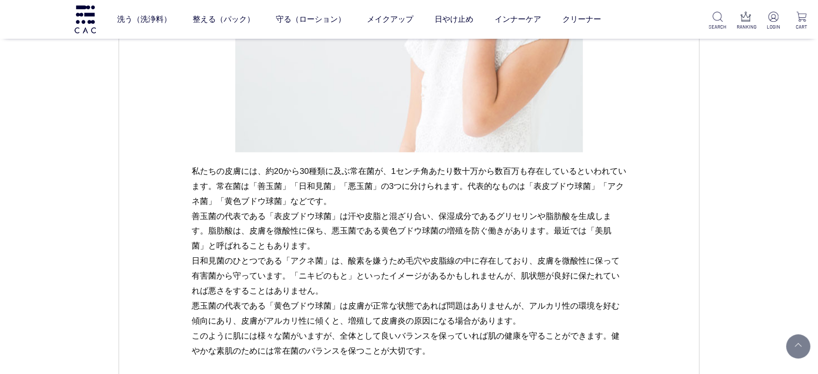
click at [320, 301] on p "私たちの皮膚には、約20から30種類に及ぶ常在菌が、1センチ角あたり数十万から数百万も存在しているといわれています。常在菌は「善玉菌」「日和見菌」「悪玉菌」の…" at bounding box center [409, 261] width 435 height 195
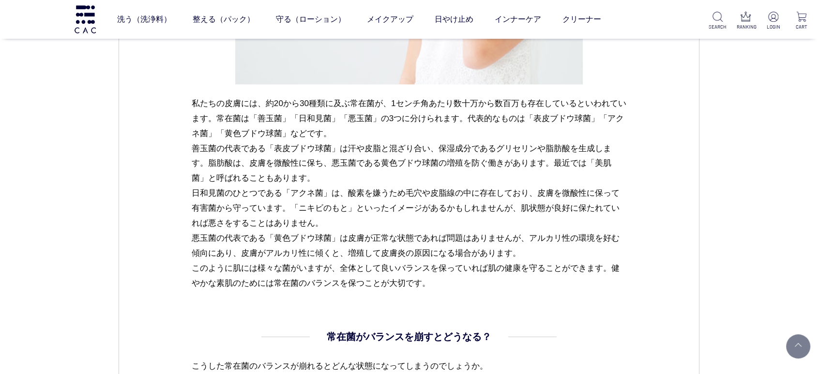
scroll to position [914, 0]
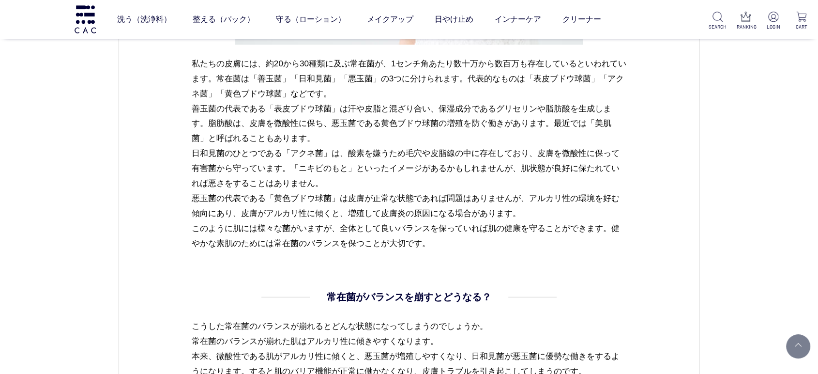
drag, startPoint x: 443, startPoint y: 271, endPoint x: 573, endPoint y: 278, distance: 129.9
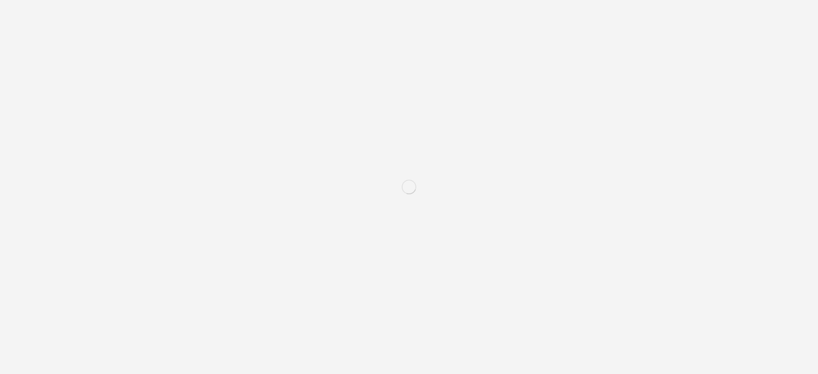
scroll to position [2258, 0]
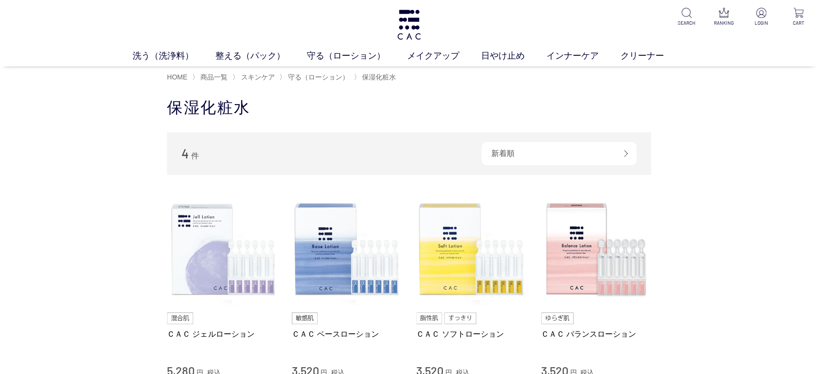
click at [43, 208] on div "買い物かご 買い物かご内の商品 買い物かごは空です... カテゴリから探す 商品一覧 スキンケア 洗う（洗浄料） 整える（パック） 守る（ローション） 保湿化…" at bounding box center [409, 276] width 818 height 377
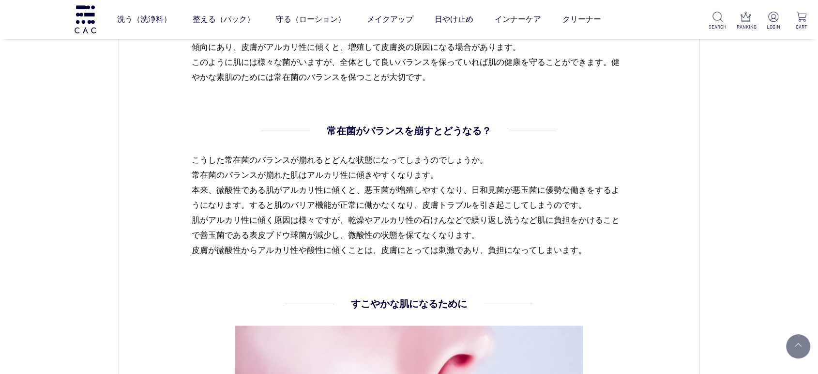
scroll to position [980, 0]
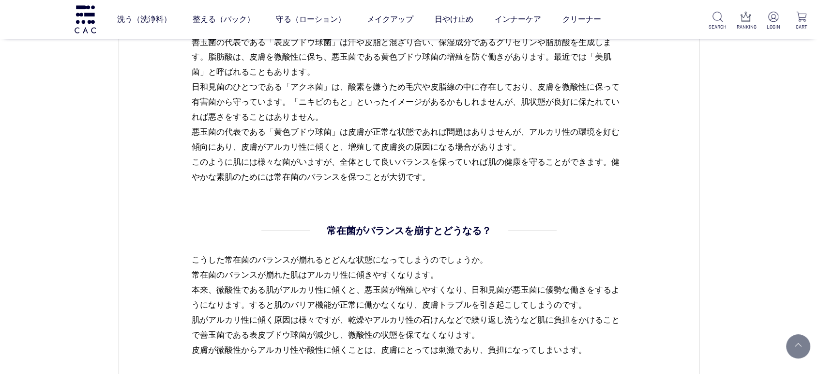
click at [333, 168] on p "私たちの皮膚には、約20から30種類に及ぶ常在菌が、1センチ角あたり数十万から数百万も存在しているといわれています。常在菌は「善玉菌」「日和見菌」「悪玉菌」の…" at bounding box center [409, 87] width 435 height 195
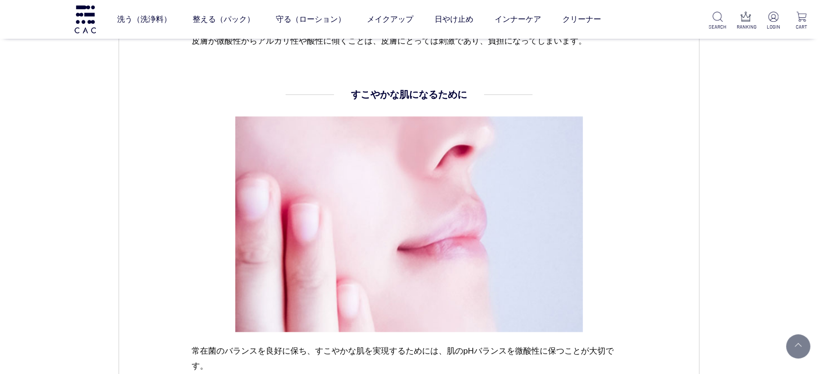
scroll to position [1141, 0]
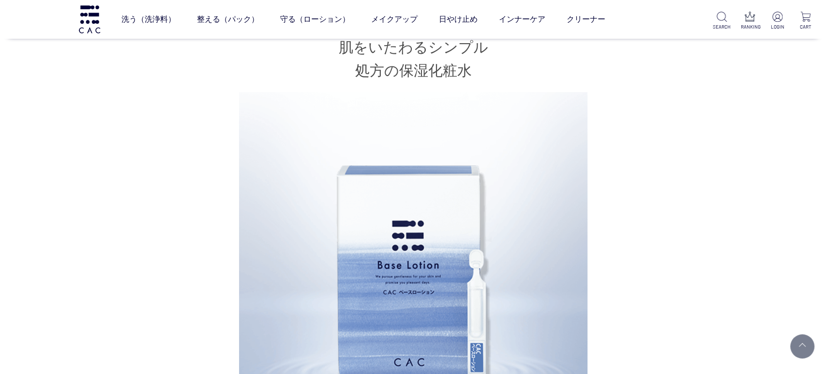
scroll to position [484, 0]
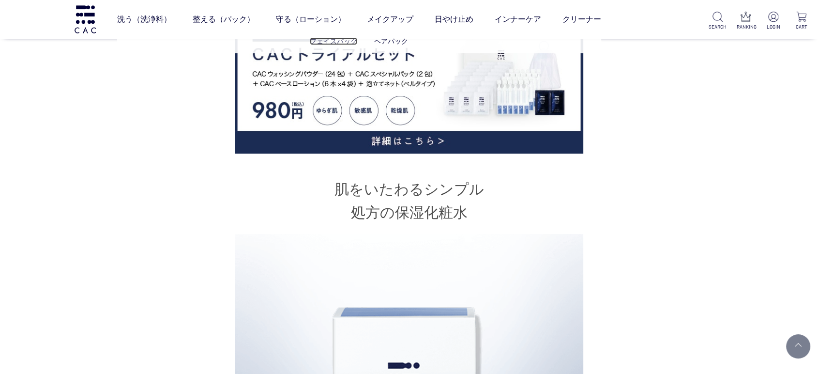
click at [317, 41] on link "フェイスパック" at bounding box center [333, 41] width 47 height 8
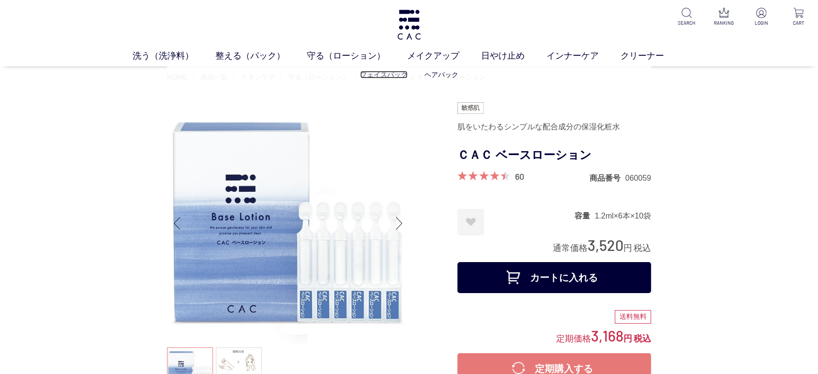
click at [388, 75] on link "フェイスパック" at bounding box center [383, 75] width 47 height 8
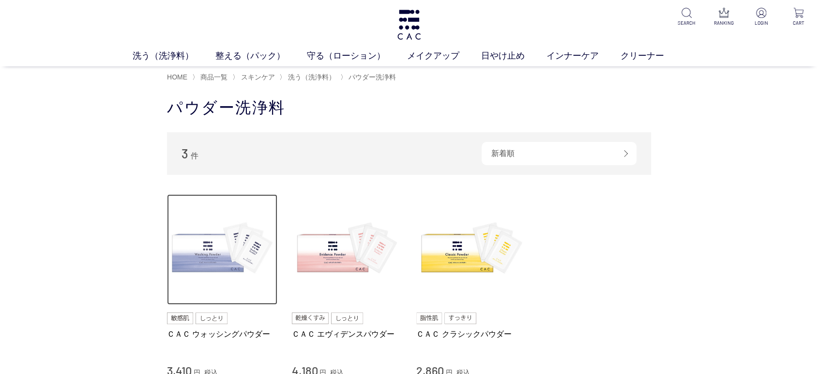
click at [201, 249] on img at bounding box center [222, 249] width 110 height 110
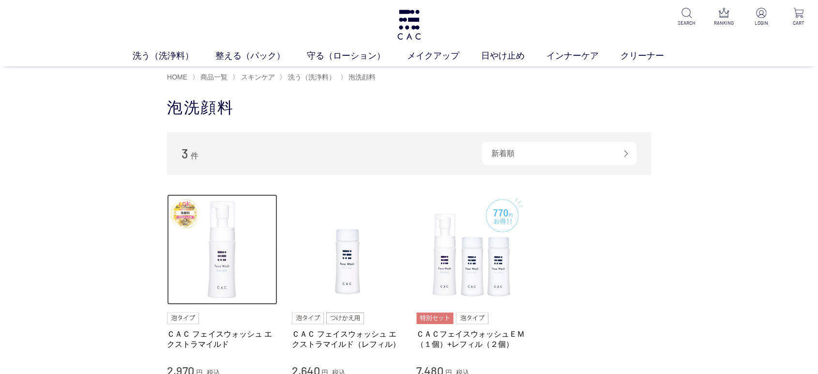
click at [190, 289] on img at bounding box center [222, 249] width 110 height 110
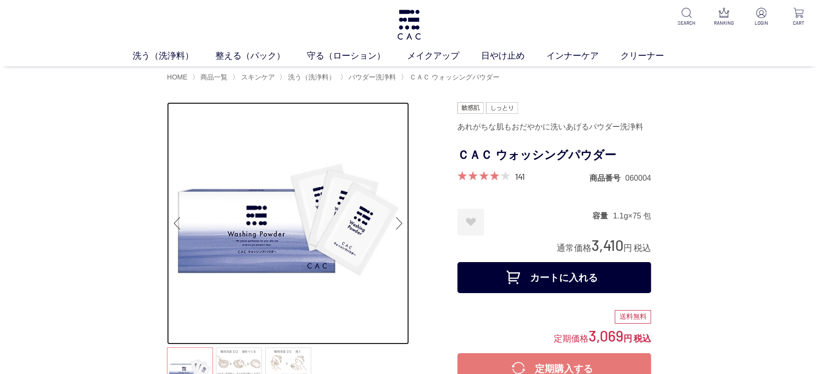
click at [375, 226] on img at bounding box center [288, 223] width 242 height 242
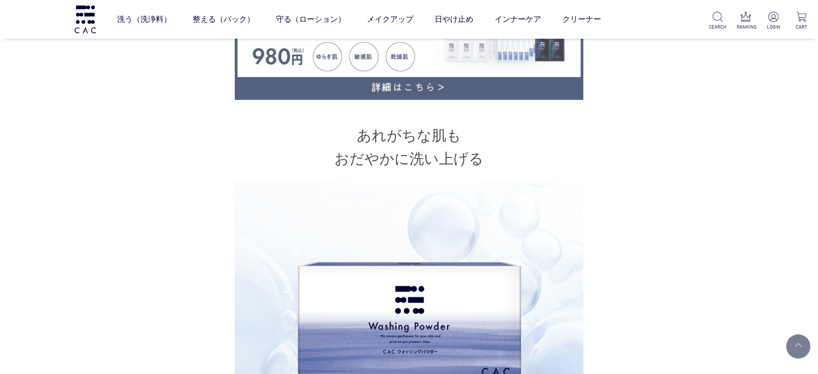
scroll to position [107, 0]
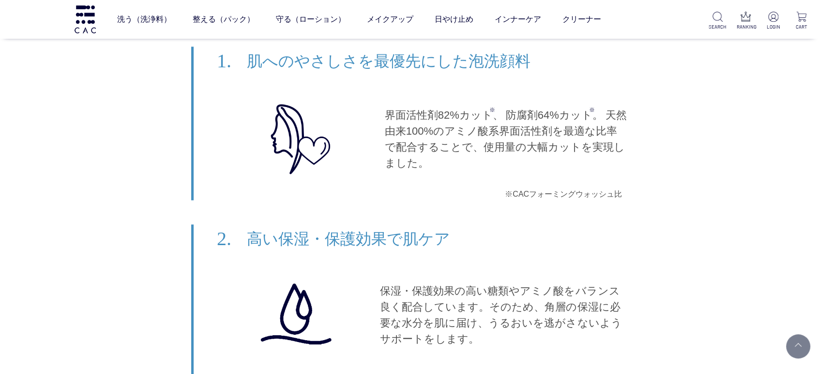
scroll to position [5000, 0]
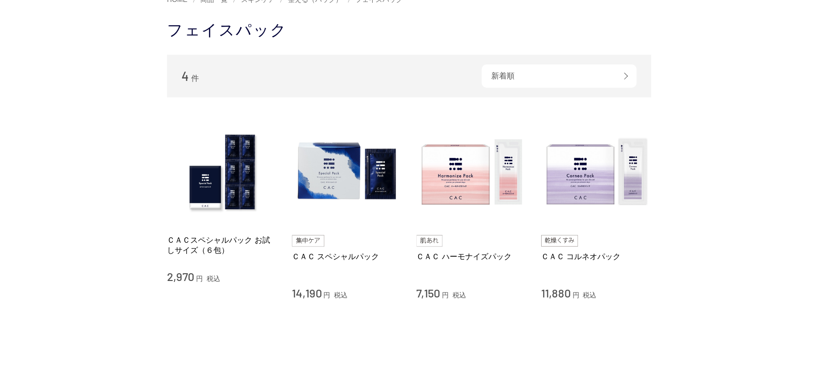
scroll to position [107, 0]
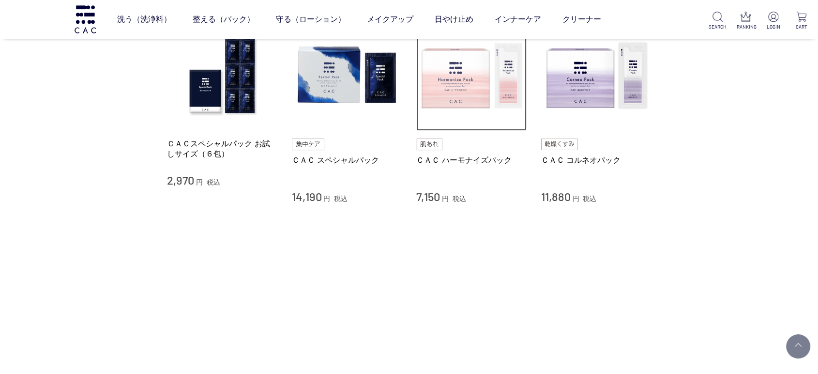
click at [483, 112] on img at bounding box center [471, 76] width 110 height 110
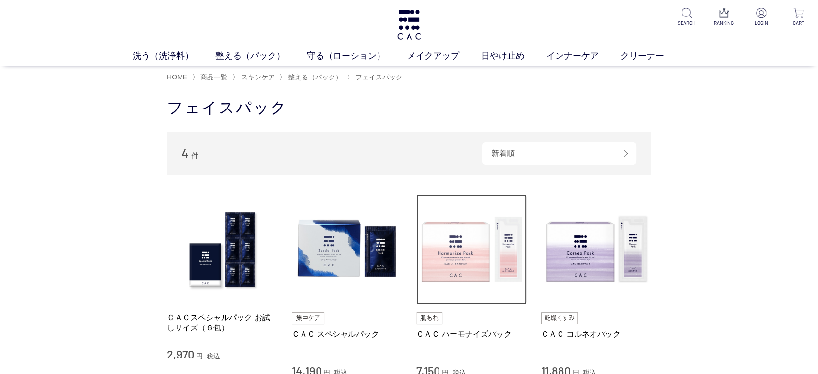
click at [464, 274] on img at bounding box center [471, 249] width 110 height 110
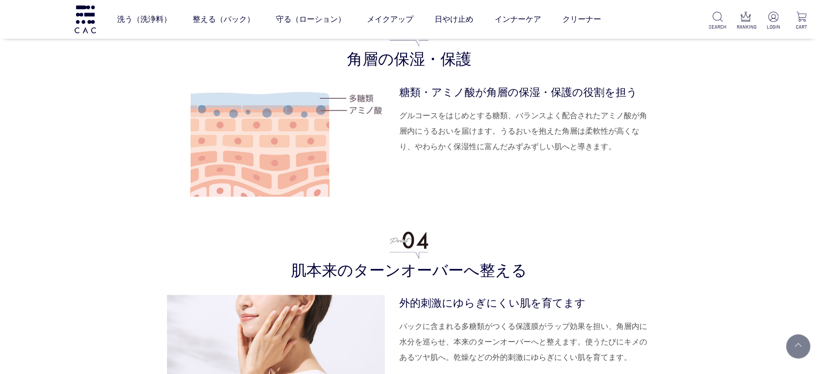
scroll to position [2527, 0]
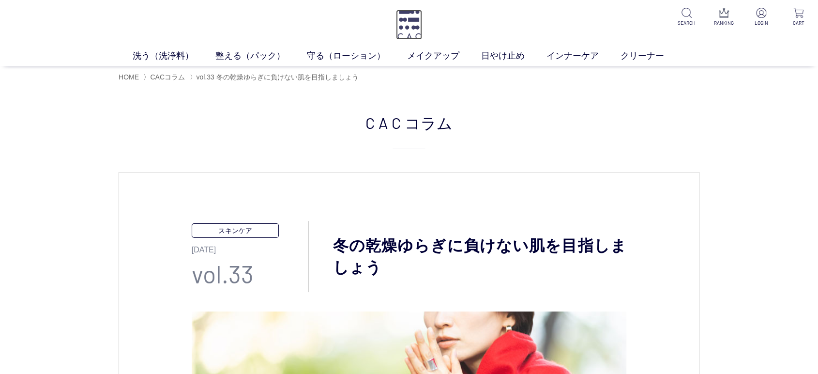
click at [410, 20] on img at bounding box center [409, 25] width 26 height 30
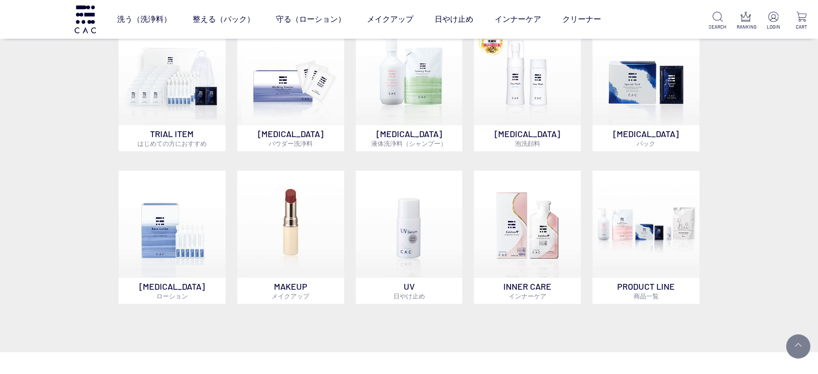
scroll to position [538, 0]
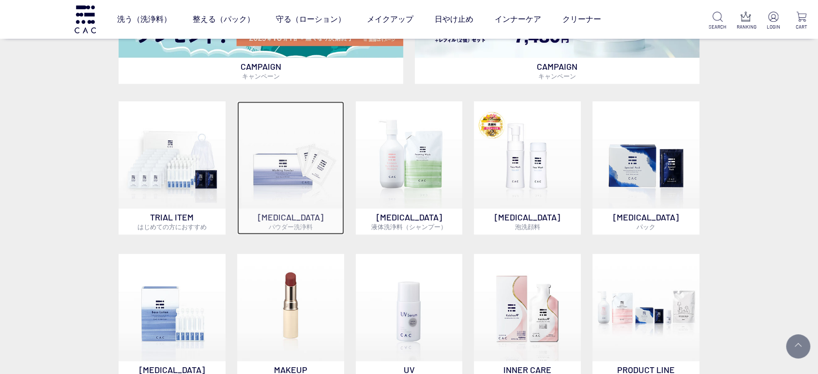
click at [310, 196] on img at bounding box center [290, 154] width 107 height 107
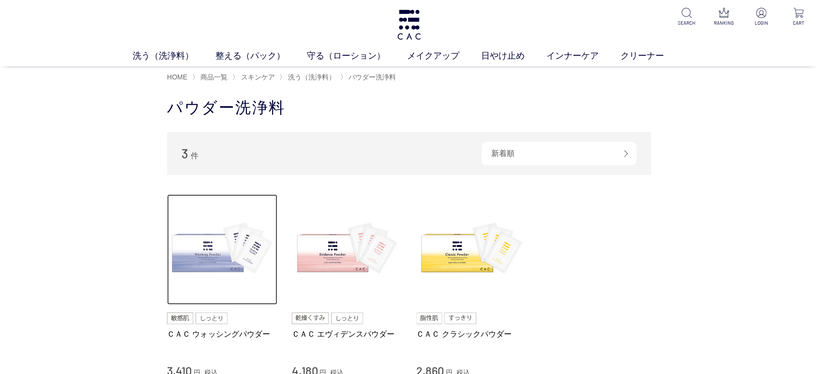
click at [170, 258] on img at bounding box center [222, 249] width 110 height 110
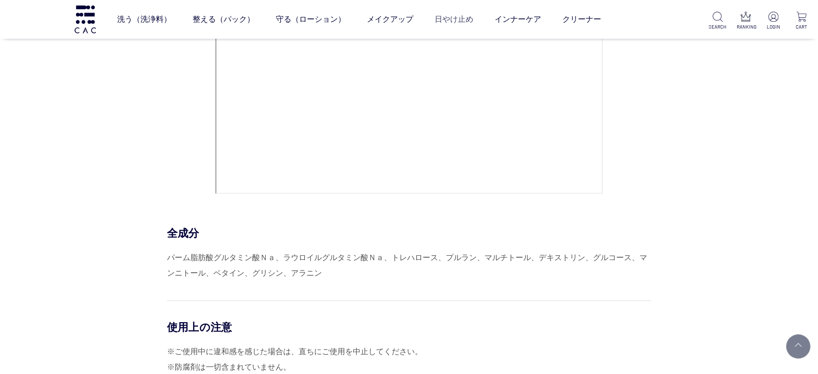
scroll to position [4032, 0]
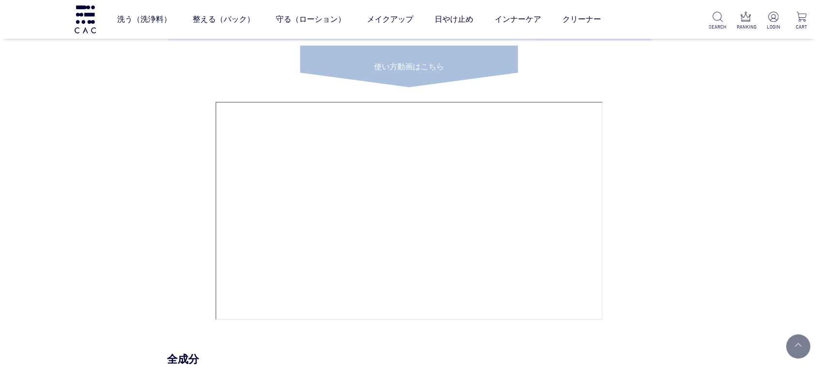
click at [167, 210] on div "HOW TO USE STEP.1 洗浄料 洗う パウダー洗浄料と、ぬるま湯で濡らした泡立てネットをボウルに入れます。パウダー洗浄料をとかすように、まわす・揉…" at bounding box center [409, 317] width 484 height 1170
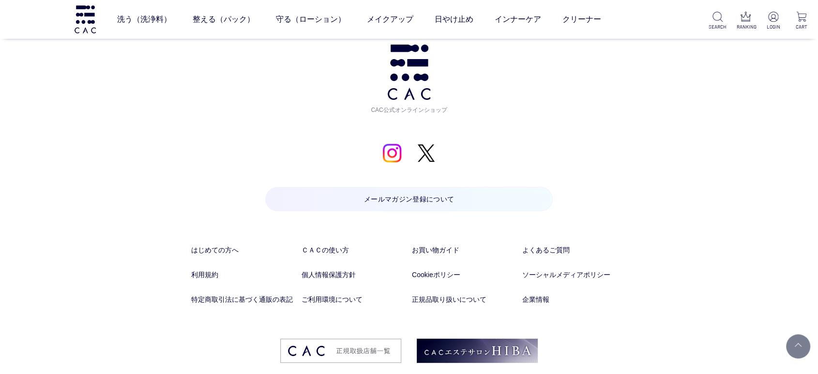
scroll to position [7534, 0]
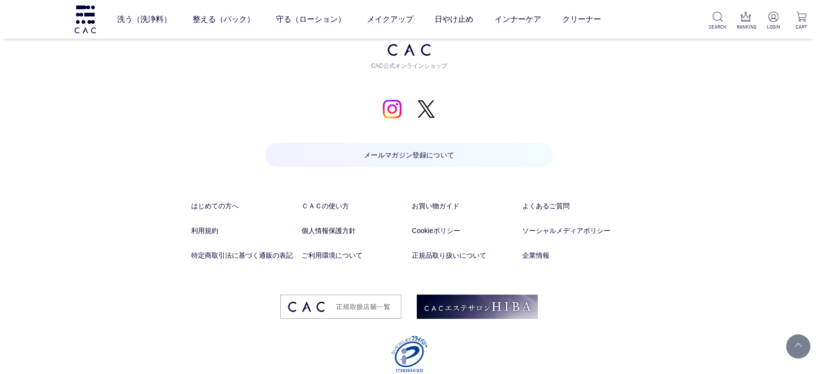
drag, startPoint x: 602, startPoint y: 61, endPoint x: 515, endPoint y: 399, distance: 348.2
click at [228, 250] on link "特定商取引法に基づく通販の表記" at bounding box center [243, 255] width 105 height 10
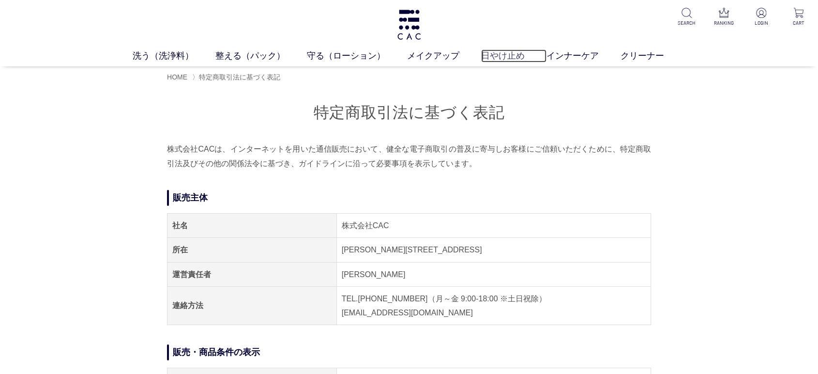
click at [506, 49] on link "日やけ止め" at bounding box center [513, 55] width 65 height 13
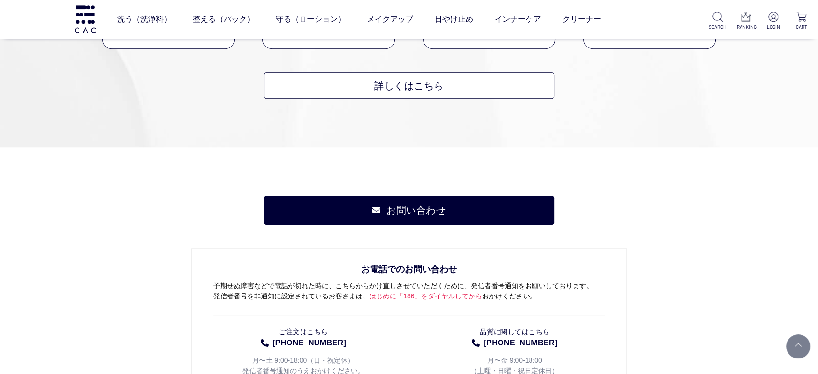
scroll to position [645, 0]
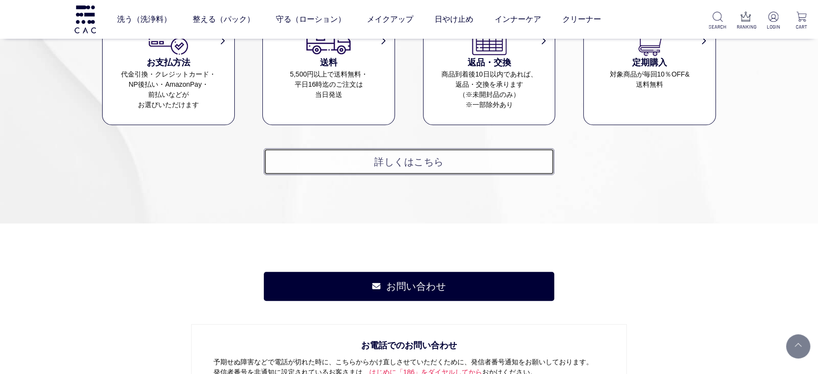
click at [449, 163] on link "詳しくはこちら" at bounding box center [409, 161] width 290 height 27
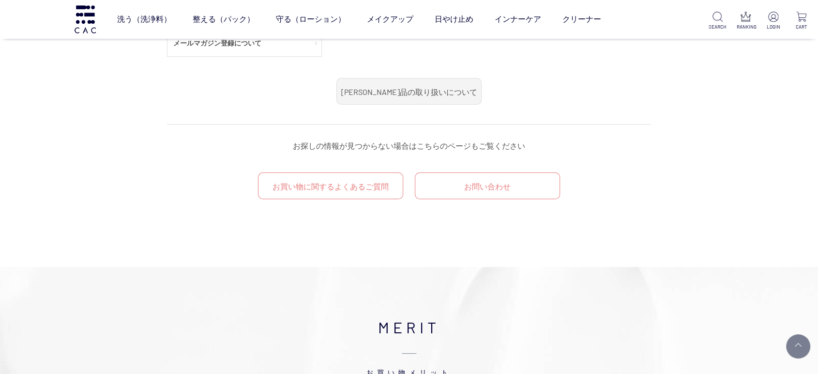
scroll to position [107, 0]
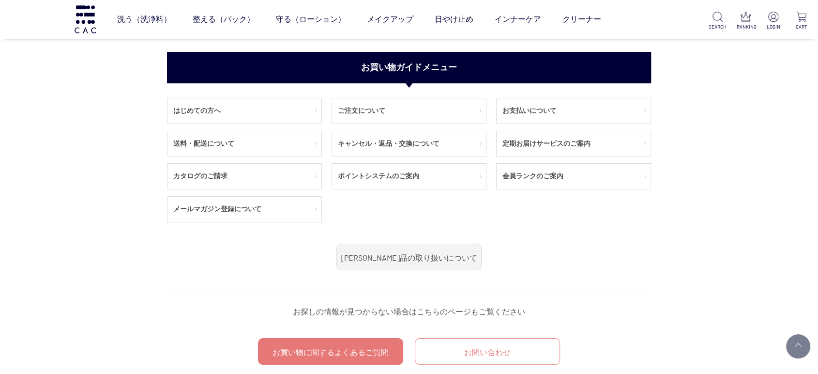
click at [360, 348] on link "お買い物に関するよくあるご質問" at bounding box center [330, 351] width 145 height 27
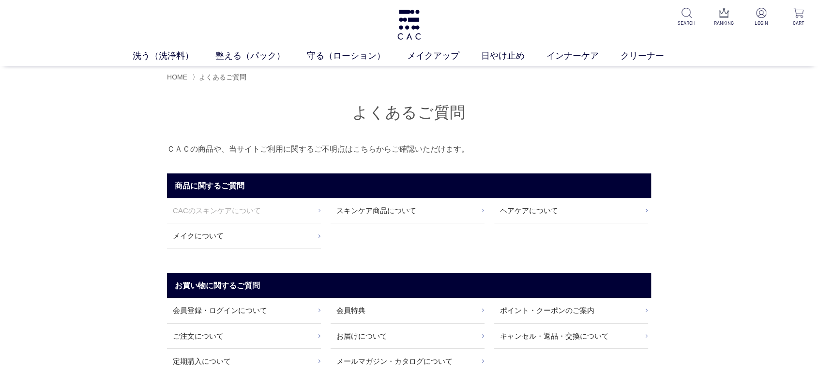
click at [270, 204] on link "CACのスキンケアについて" at bounding box center [244, 210] width 154 height 25
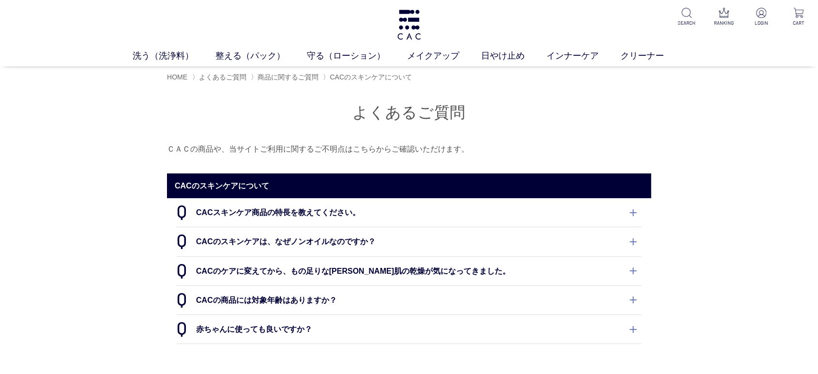
click at [270, 204] on dt "CACスキンケア商品の特長を教えてください。" at bounding box center [409, 212] width 465 height 29
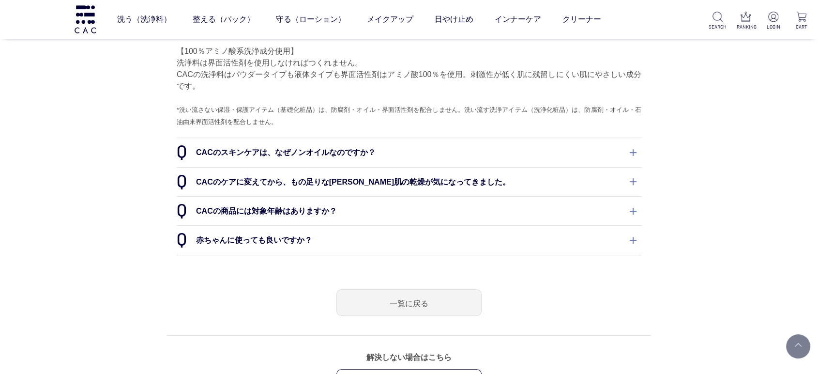
scroll to position [376, 0]
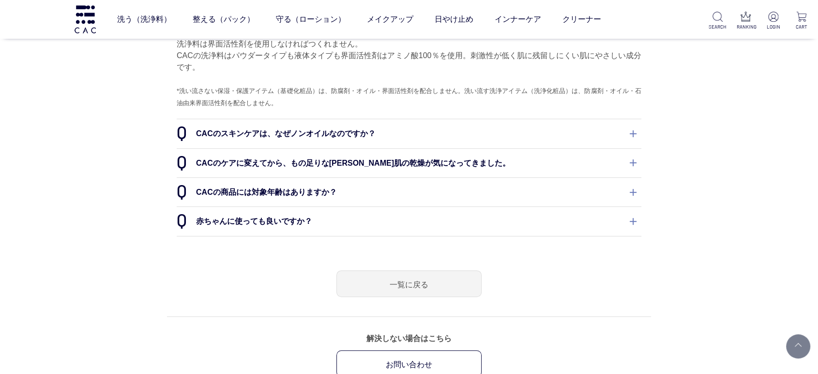
click at [271, 136] on dt "CACのスキンケアは、なぜノンオイルなのですか？" at bounding box center [409, 133] width 465 height 29
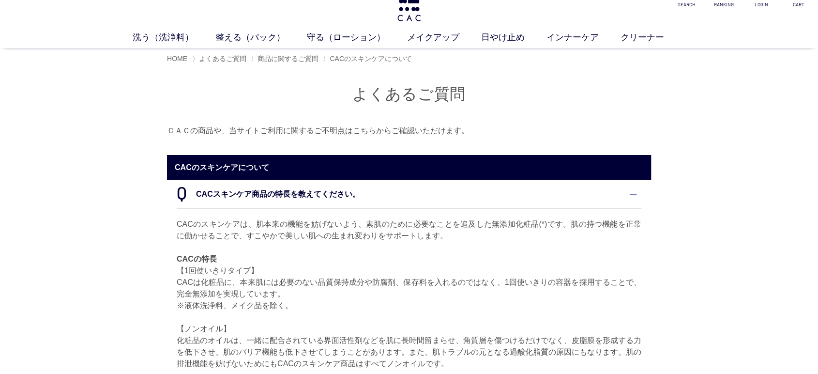
scroll to position [0, 0]
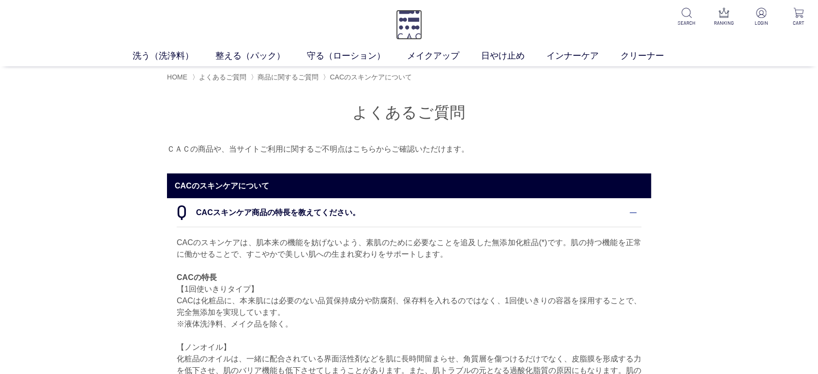
click at [409, 24] on img at bounding box center [409, 25] width 26 height 30
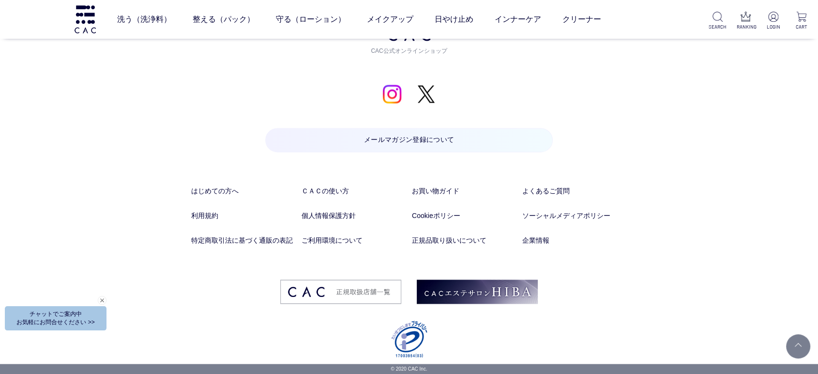
drag, startPoint x: 77, startPoint y: 64, endPoint x: 63, endPoint y: 390, distance: 326.4
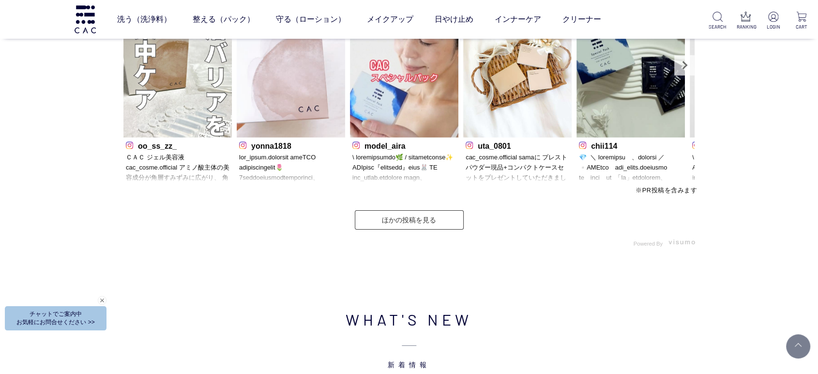
scroll to position [2865, 0]
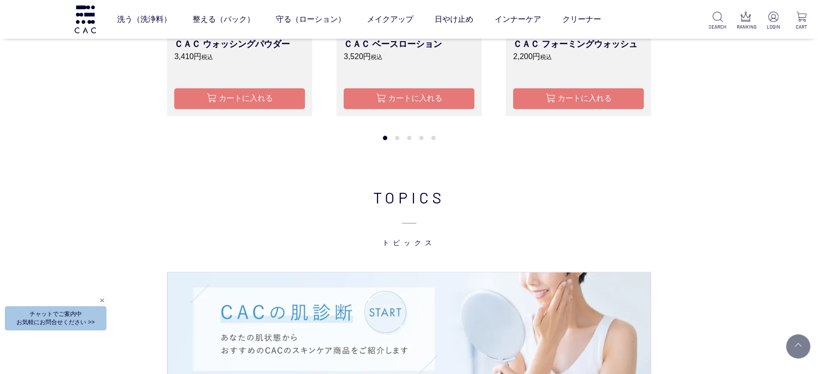
scroll to position [1306, 0]
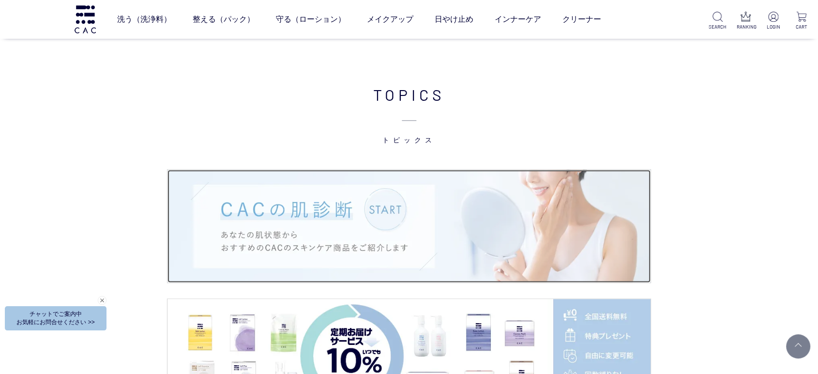
drag, startPoint x: 466, startPoint y: 245, endPoint x: 445, endPoint y: 232, distance: 25.4
click at [466, 245] on img at bounding box center [408, 225] width 483 height 113
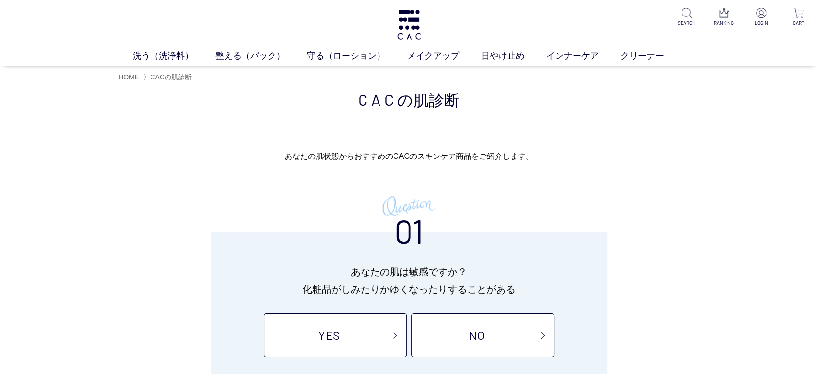
click at [575, 179] on div "あなたの肌状態から おすすめのCACのスキンケア商品を ご紹介します。 01 あなたの肌は敏感ですか？ 化粧品がしみたりかゆくなったりすることがある YES …" at bounding box center [409, 267] width 581 height 237
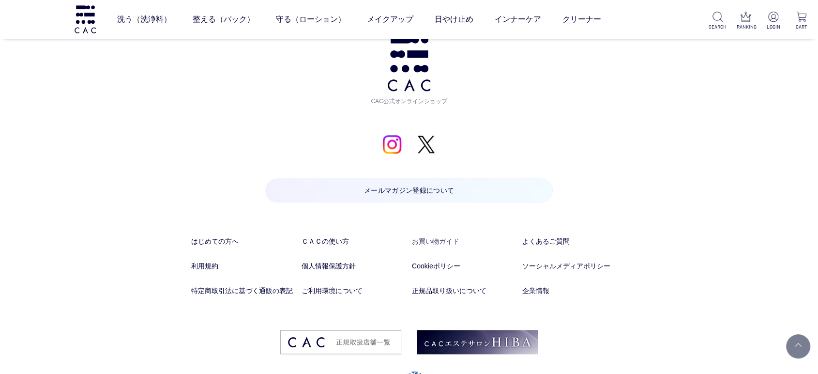
scroll to position [1024, 0]
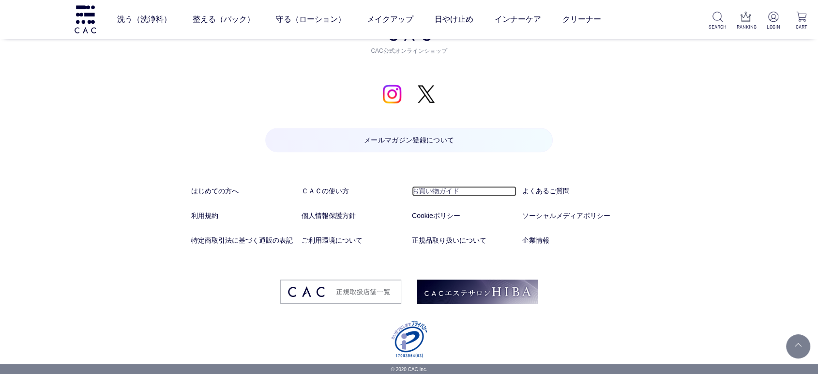
click at [412, 192] on link "お買い物ガイド" at bounding box center [464, 191] width 105 height 10
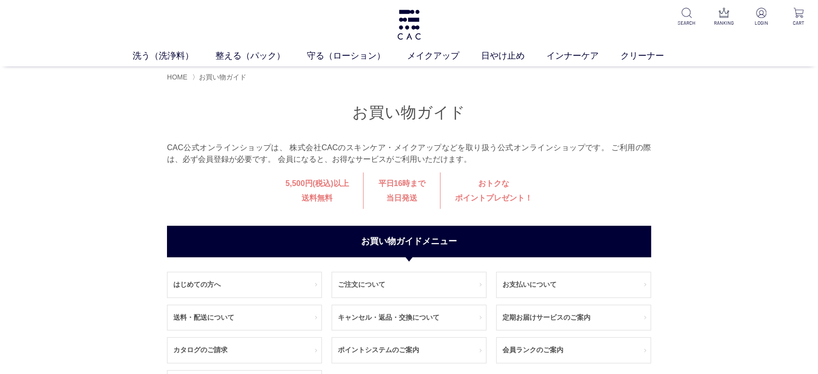
click at [488, 189] on div "おトクな ポイントプレゼント！" at bounding box center [493, 190] width 107 height 36
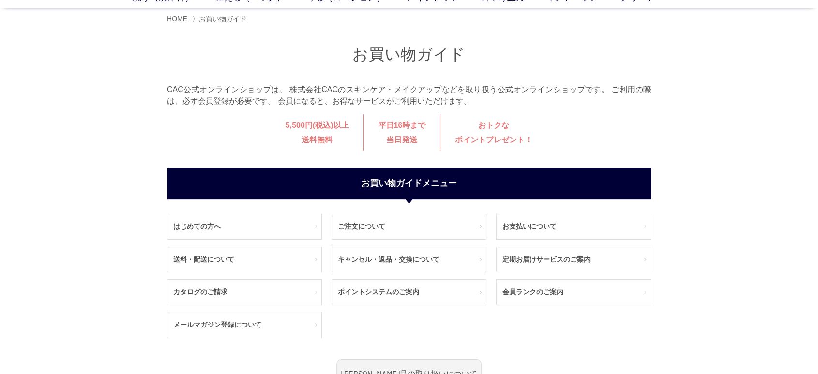
scroll to position [161, 0]
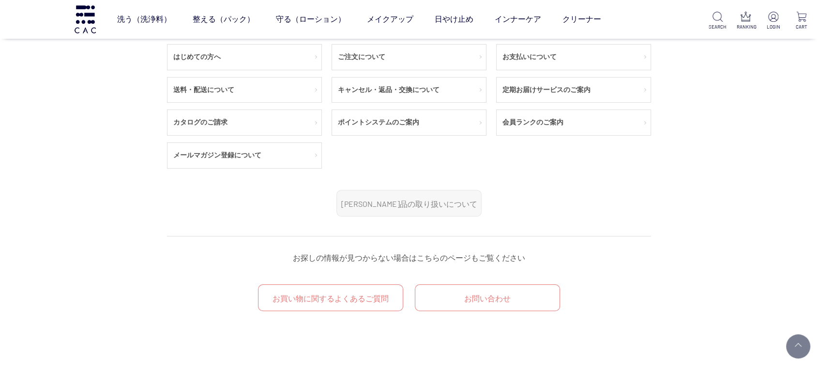
click at [440, 206] on link "正規品の取り扱いについて" at bounding box center [408, 203] width 145 height 27
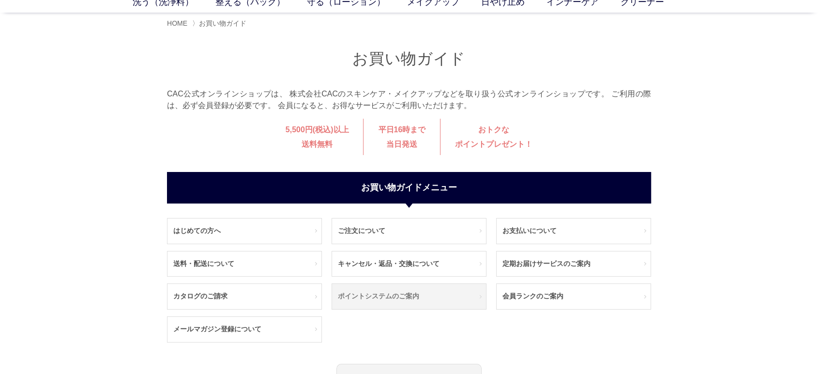
click at [398, 296] on link "ポイントシステムのご案内" at bounding box center [409, 296] width 154 height 25
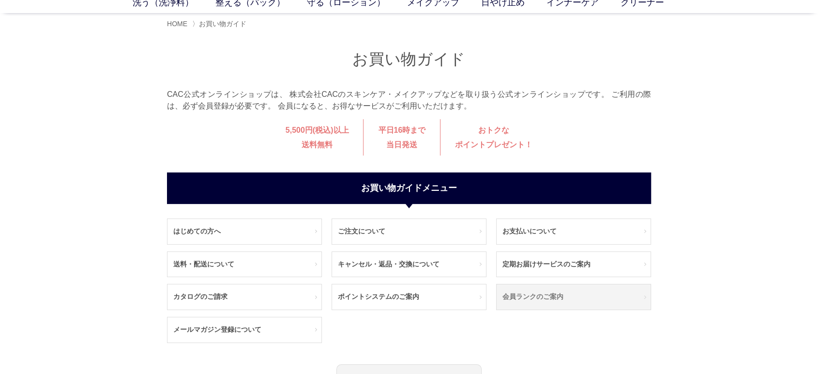
click at [521, 289] on link "会員ランクのご案内" at bounding box center [573, 296] width 154 height 25
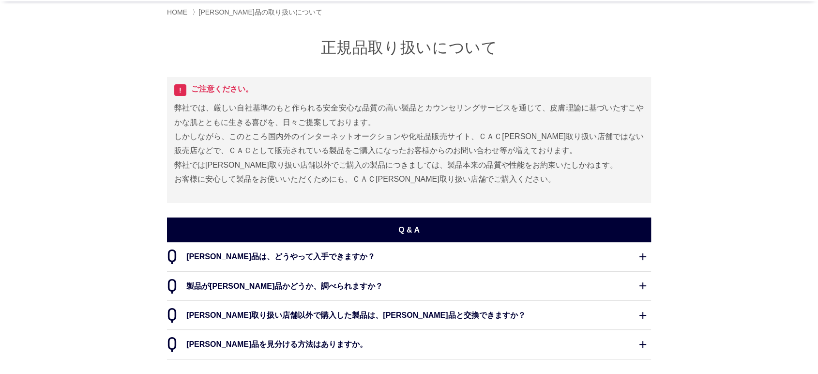
scroll to position [161, 0]
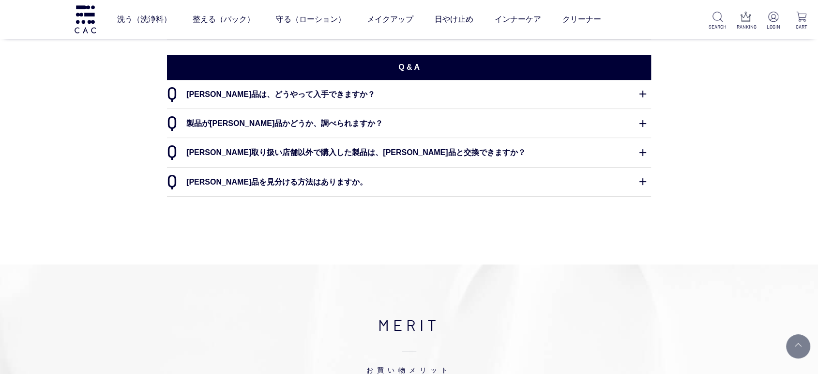
click at [258, 127] on dt "製品が正規品かどうか、調べられますか？" at bounding box center [409, 123] width 484 height 29
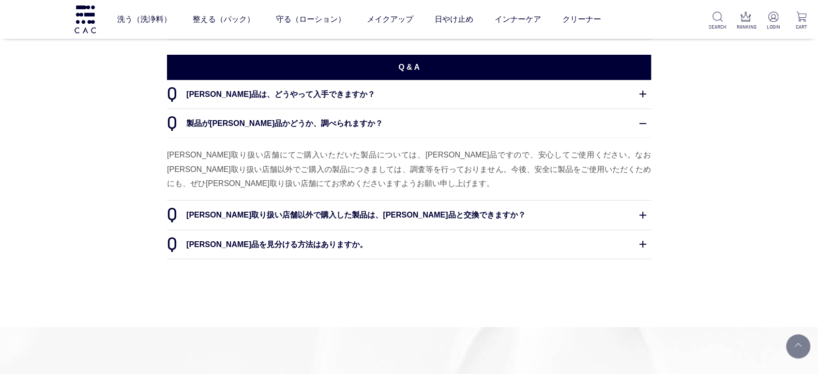
click at [633, 206] on dt "正規取り扱い店舗以外で購入した製品は、正規品と交換できますか？" at bounding box center [409, 214] width 484 height 29
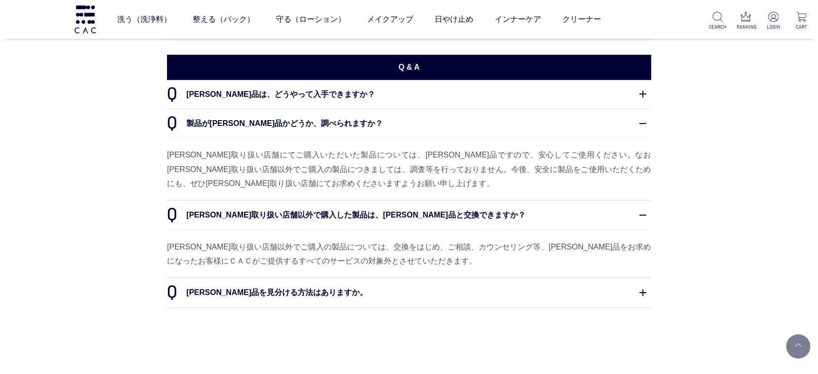
click at [658, 287] on div "正規品取り扱いについて ! ご注意ください。 弊社では、厳しい自社基準のもと作られる安全安心な品質の高い製品とカウンセリングサービスを通じて、皮膚理論に基づい…" at bounding box center [408, 83] width 513 height 447
click at [639, 289] on dt "正規品を見分ける方法はありますか。" at bounding box center [409, 292] width 484 height 29
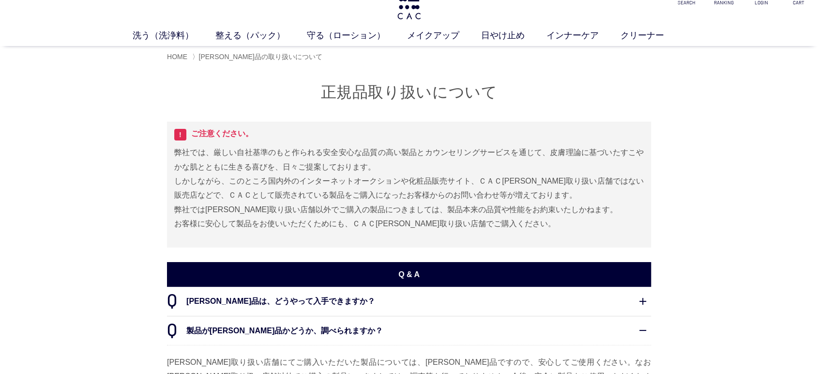
scroll to position [0, 0]
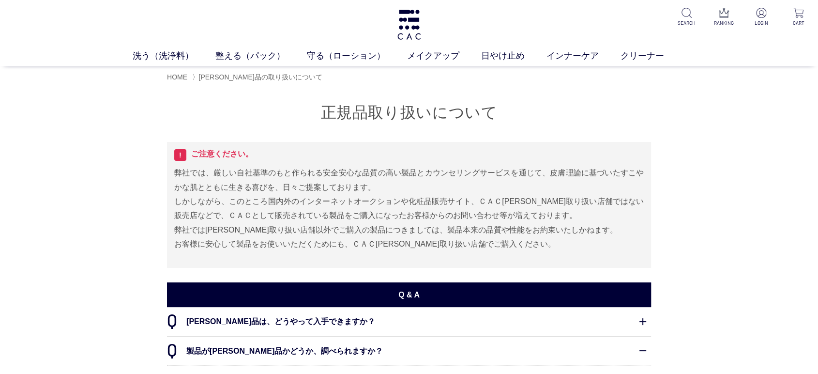
drag, startPoint x: 271, startPoint y: 225, endPoint x: 307, endPoint y: 216, distance: 37.1
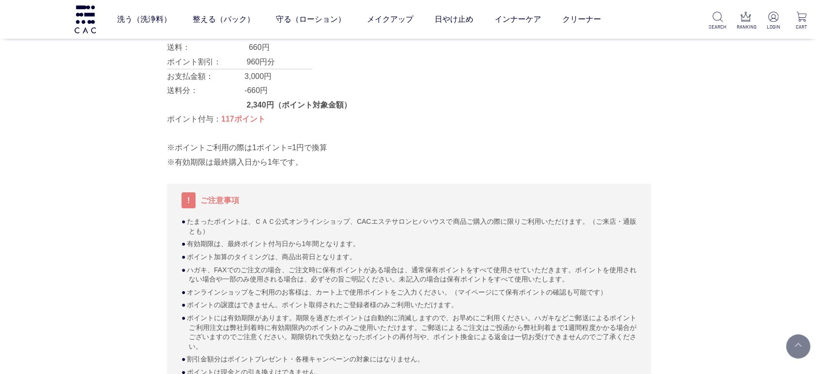
scroll to position [430, 0]
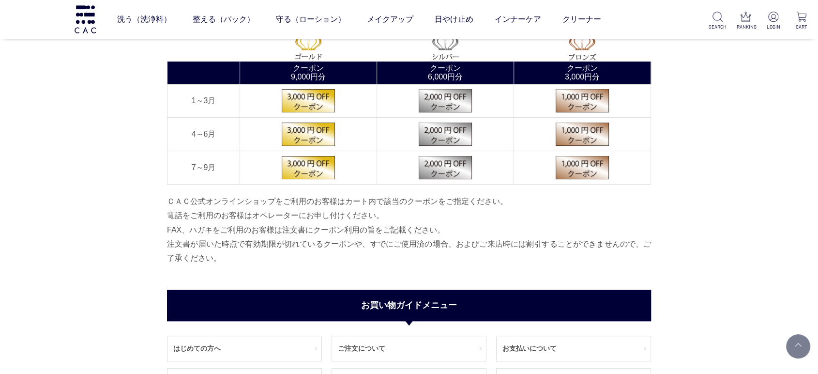
scroll to position [538, 0]
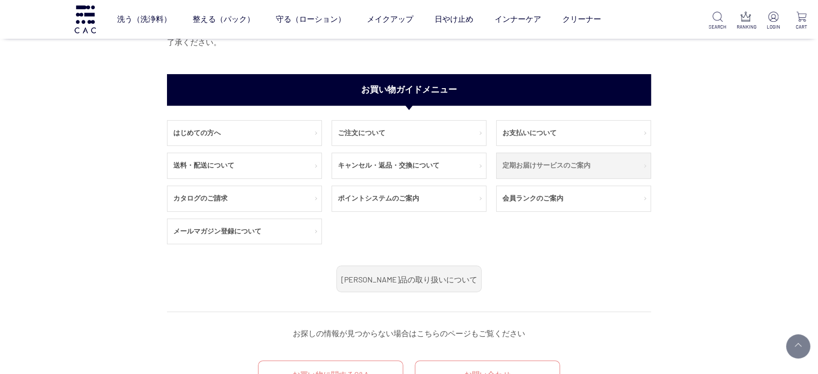
click at [557, 159] on link "定期お届けサービスのご案内" at bounding box center [573, 165] width 154 height 25
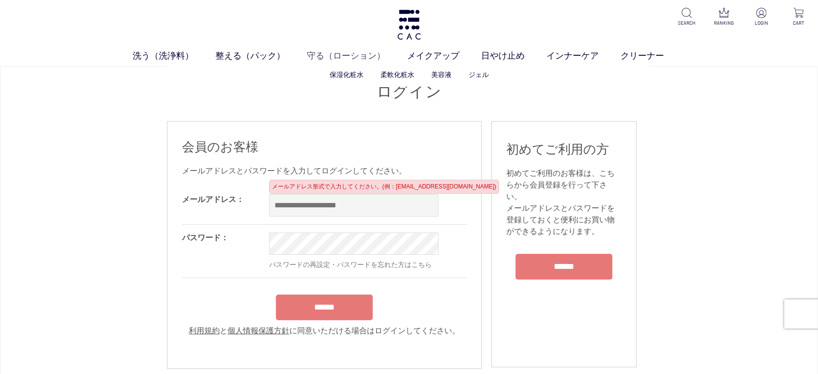
click at [389, 60] on ul "洗う（洗浄料） 液体洗浄料 パウダー洗浄料 泡洗顔料 グッズ 整える（パック） フェイスパック ヘアパック 守る（ローション） 保湿化粧水 柔軟化粧水 美容液…" at bounding box center [409, 57] width 818 height 17
